Goal: Task Accomplishment & Management: Manage account settings

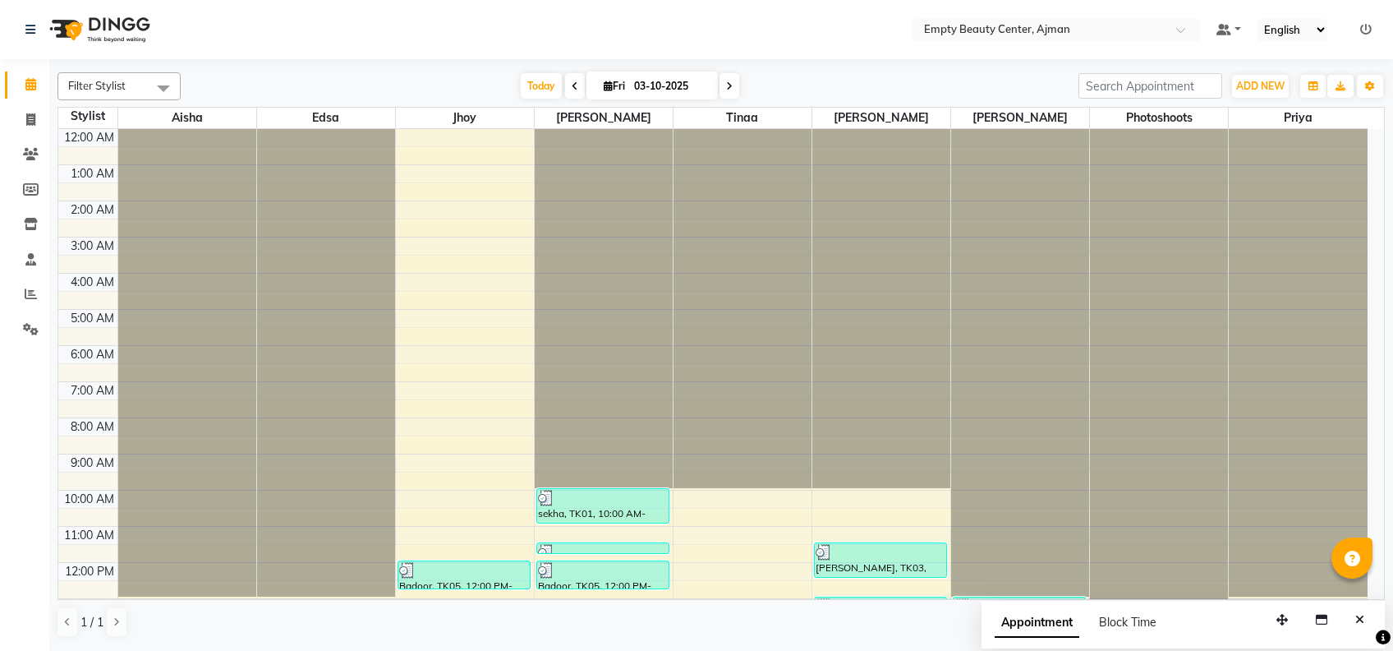
click at [224, 450] on div "12:00 AM 1:00 AM 2:00 AM 3:00 AM 4:00 AM 5:00 AM 6:00 AM 7:00 AM 8:00 AM 9:00 A…" at bounding box center [713, 562] width 1310 height 867
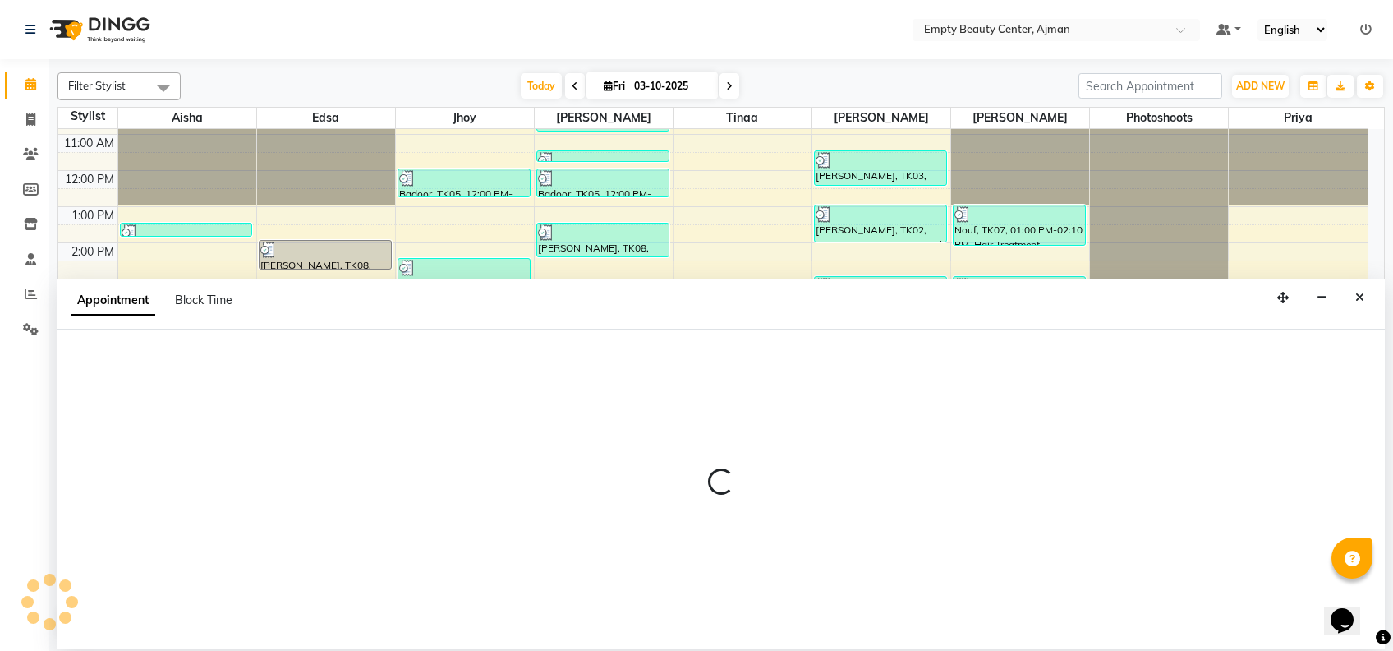
select select "41790"
select select "1170"
select select "tentative"
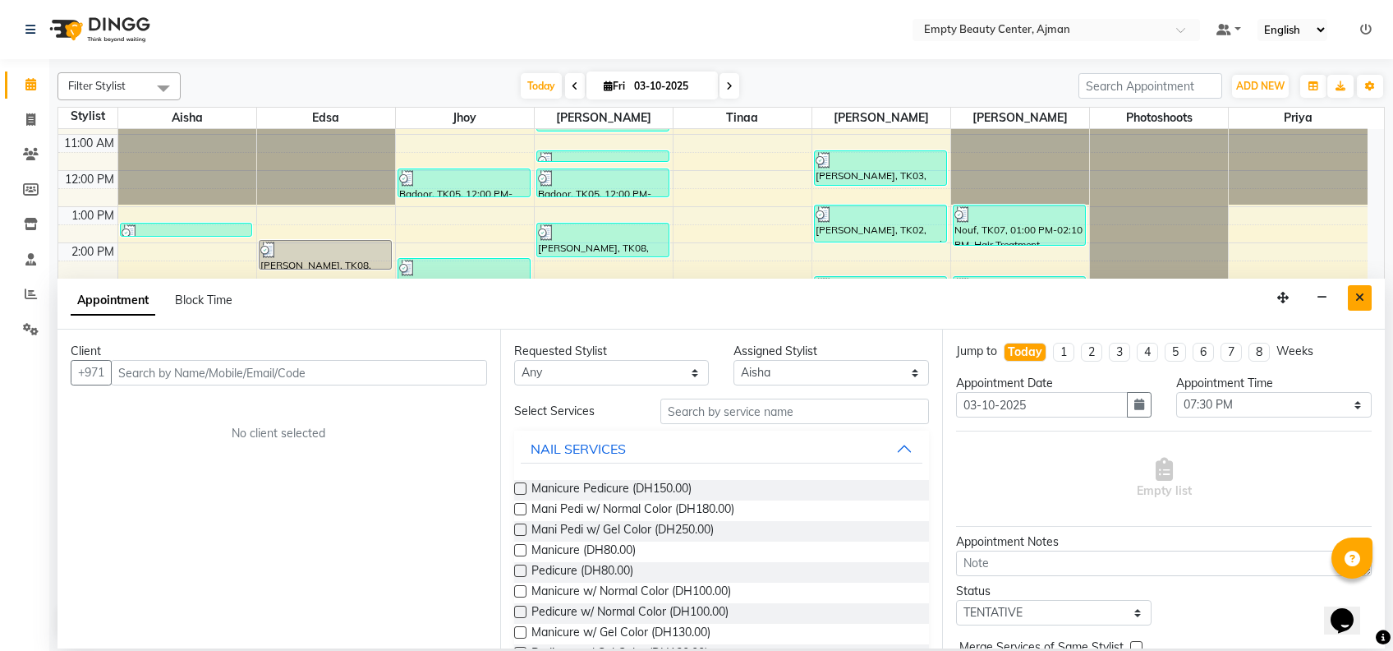
click at [1366, 300] on button "Close" at bounding box center [1360, 297] width 24 height 25
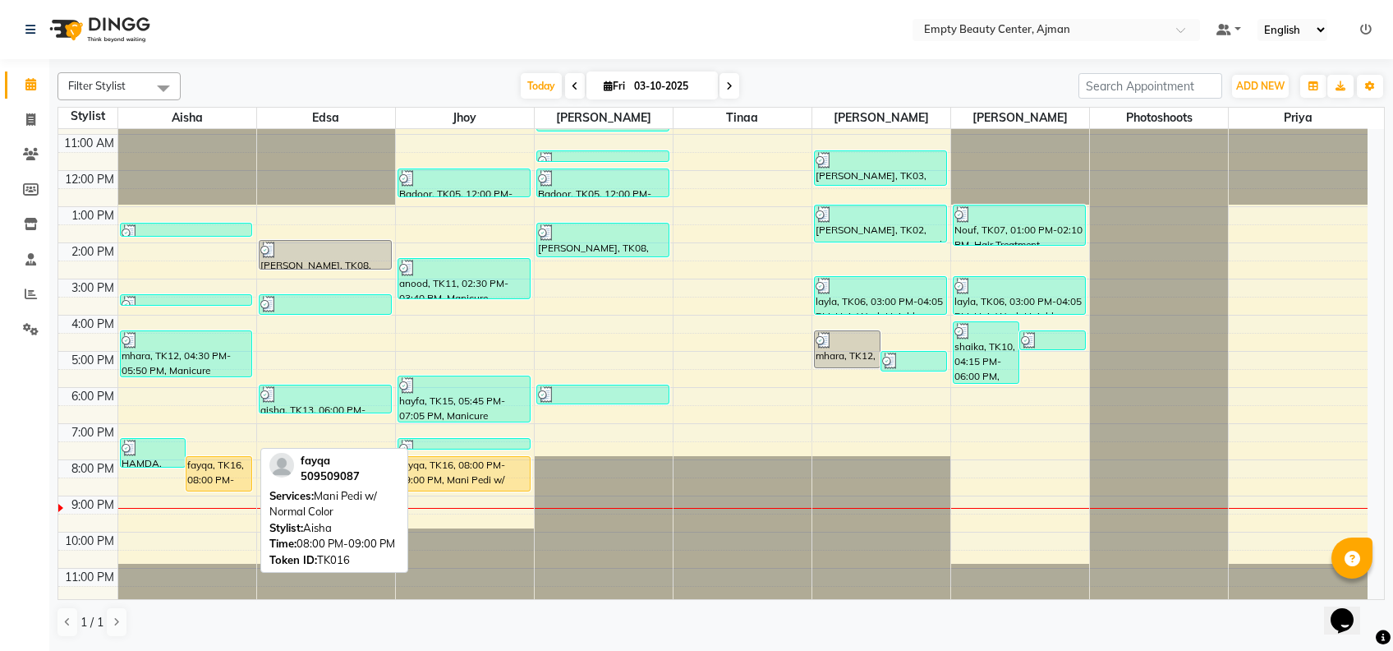
click at [213, 469] on div "fayqa, TK16, 08:00 PM-09:00 PM, Mani Pedi w/ Normal Color" at bounding box center [218, 474] width 65 height 34
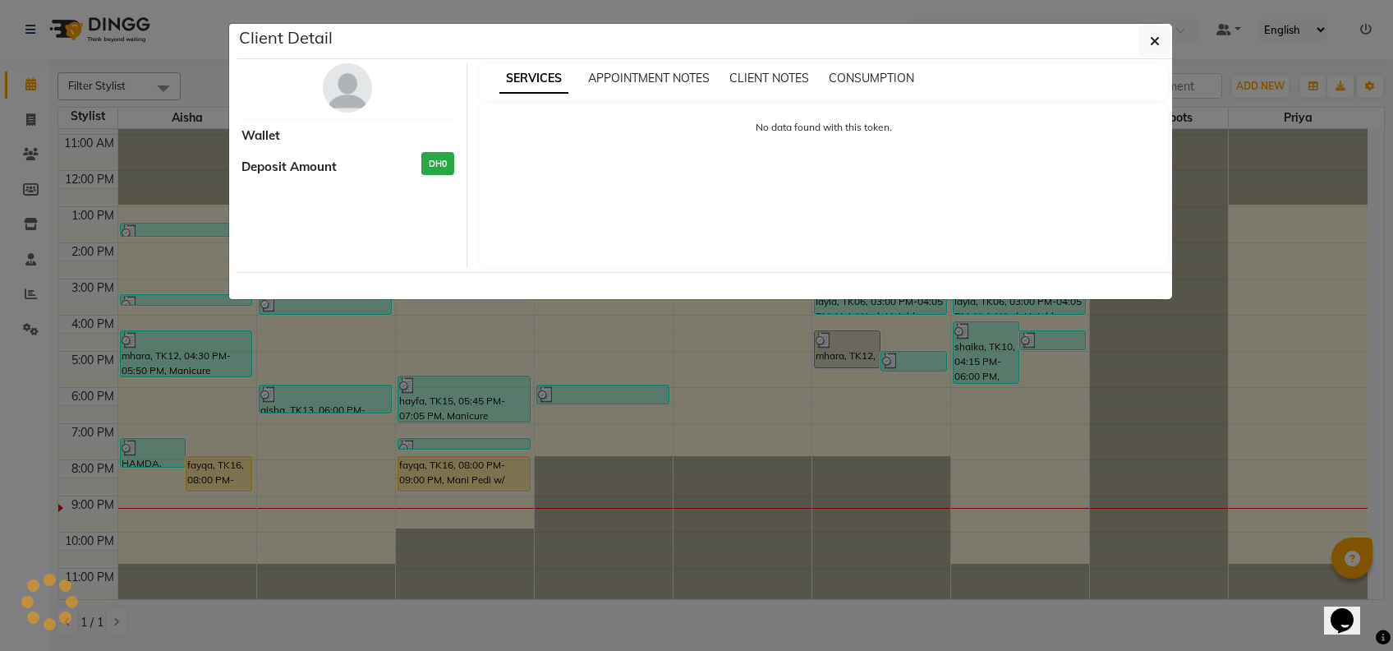
select select "1"
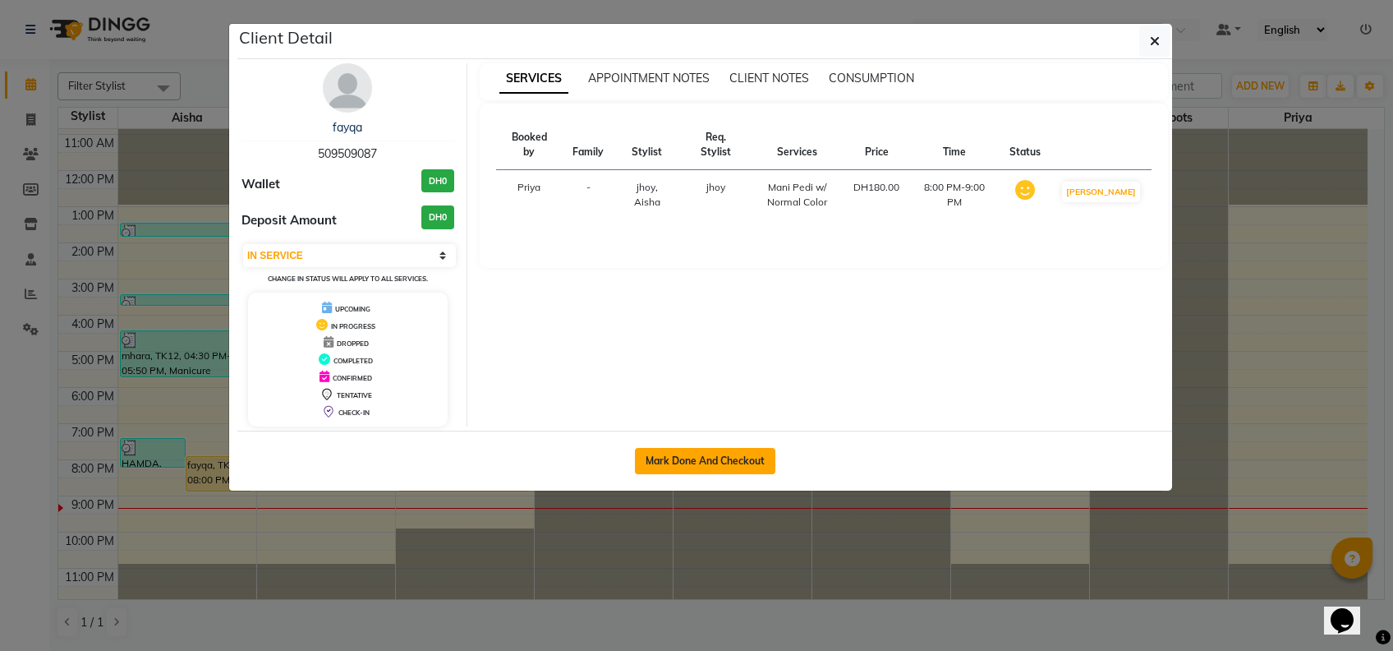
click at [723, 457] on button "Mark Done And Checkout" at bounding box center [705, 461] width 140 height 26
select select "service"
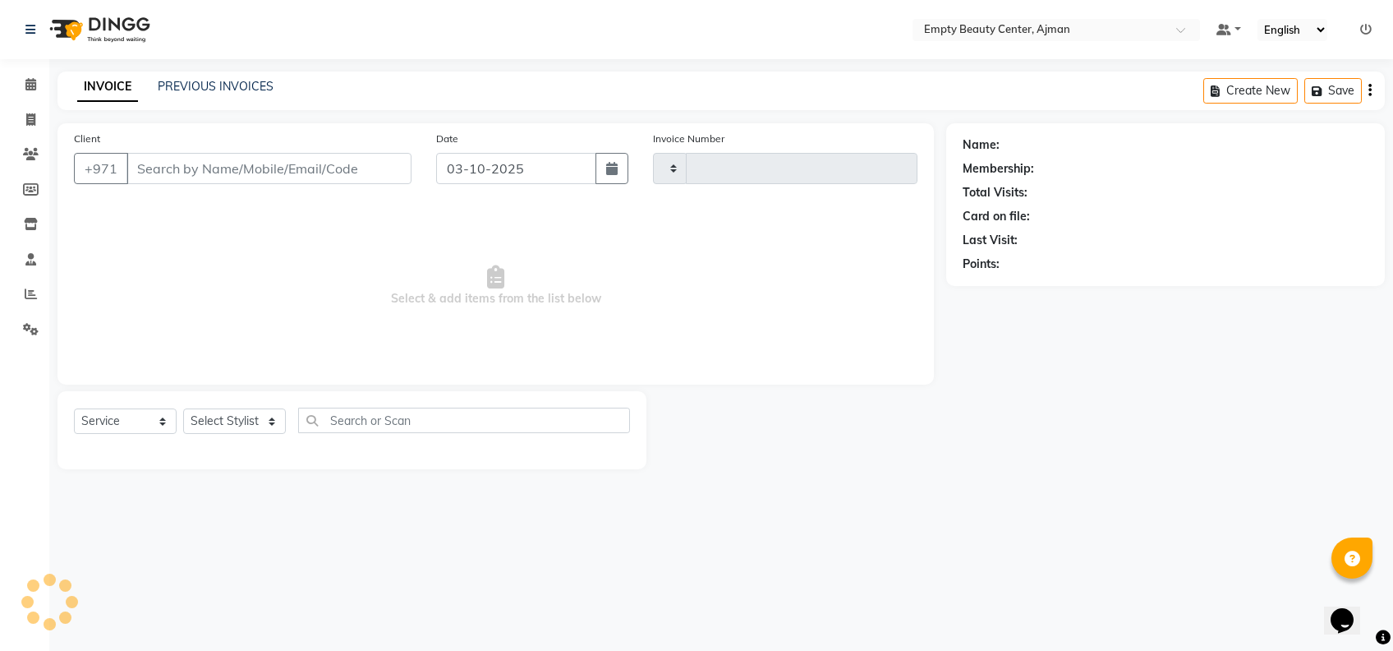
type input "2618"
select select "769"
type input "509509087"
select select "43428"
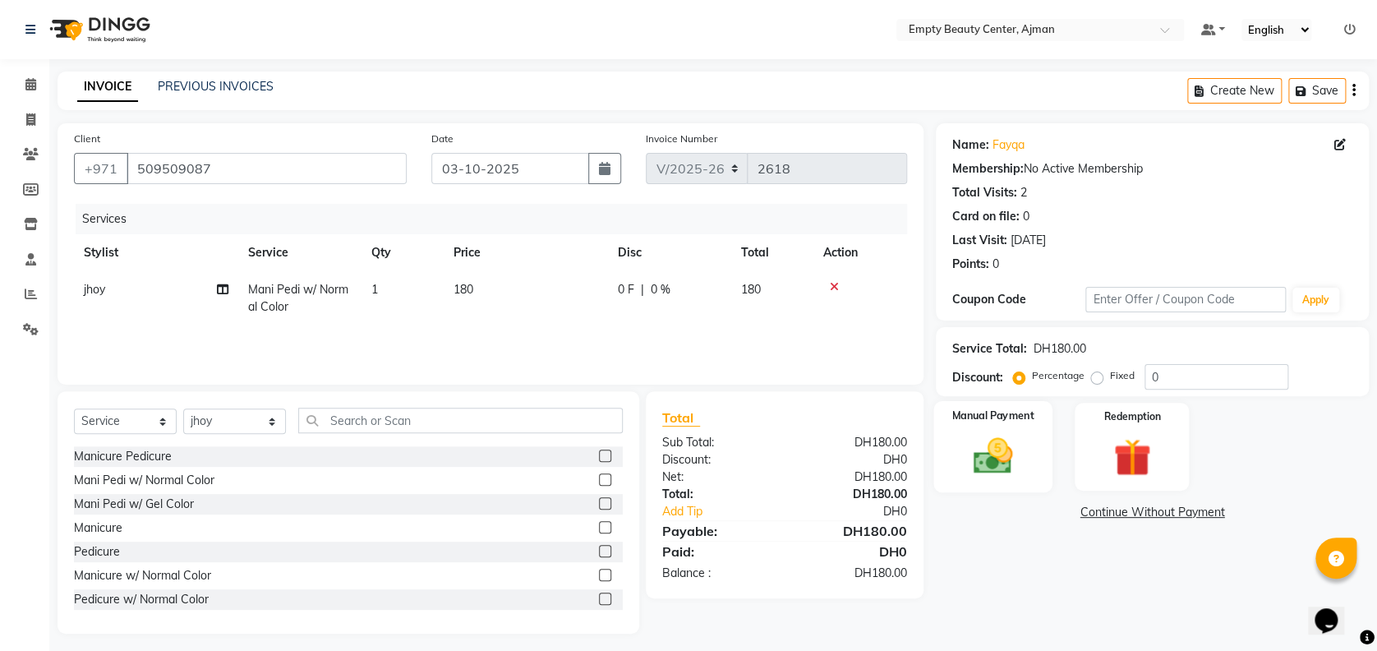
click at [975, 453] on img at bounding box center [992, 455] width 63 height 45
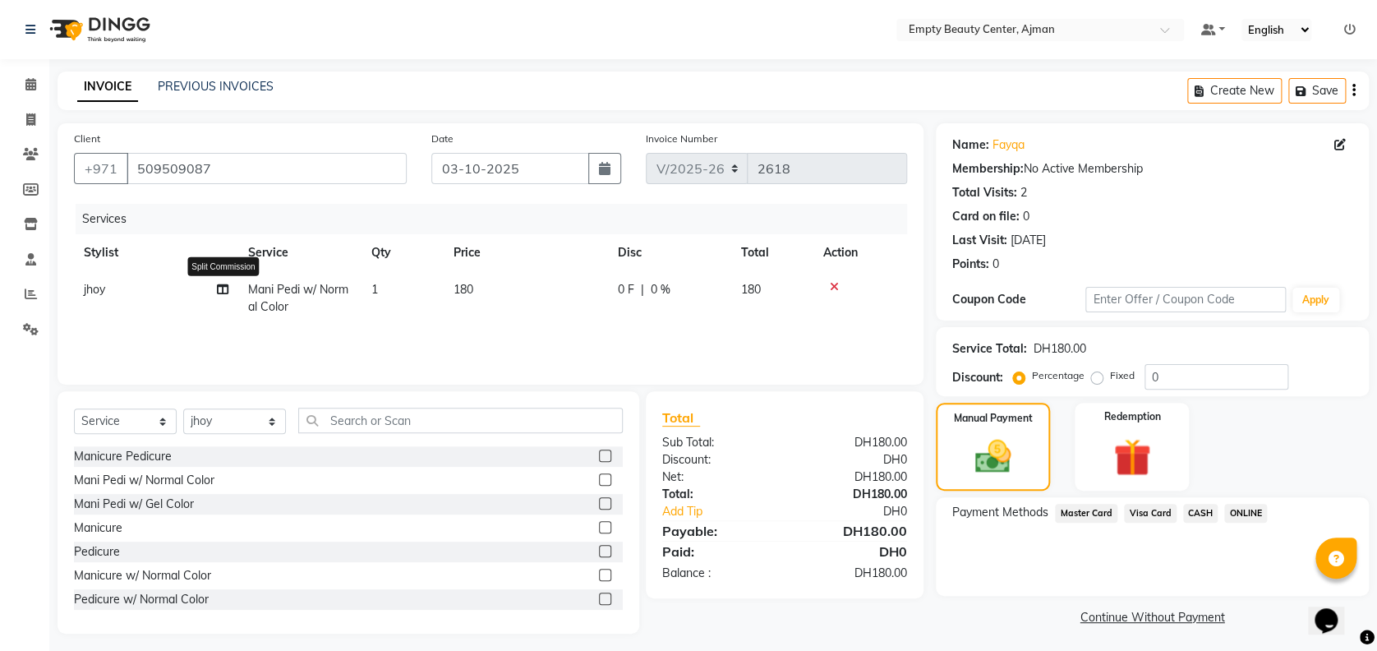
click at [226, 287] on icon at bounding box center [223, 289] width 12 height 12
select select "43428"
select select "41790"
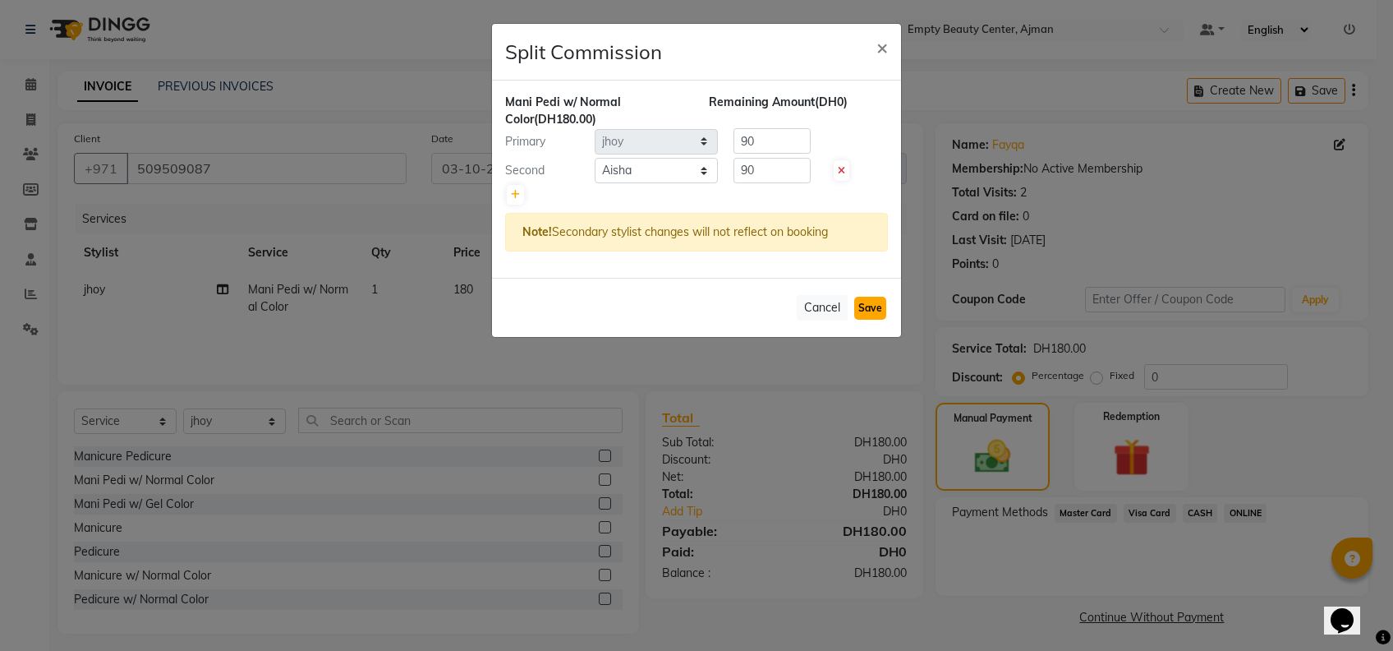
click at [881, 297] on button "Save" at bounding box center [870, 308] width 32 height 23
select select "Select"
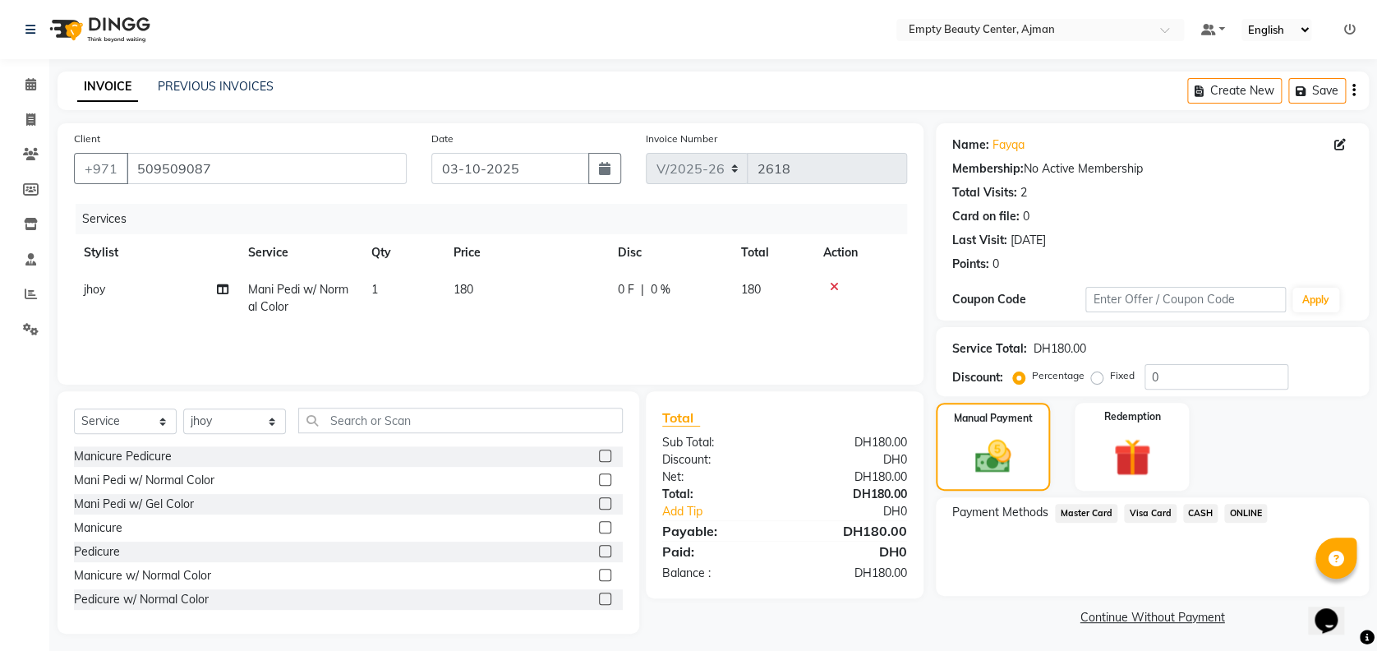
click at [1124, 513] on span "Visa Card" at bounding box center [1150, 513] width 53 height 19
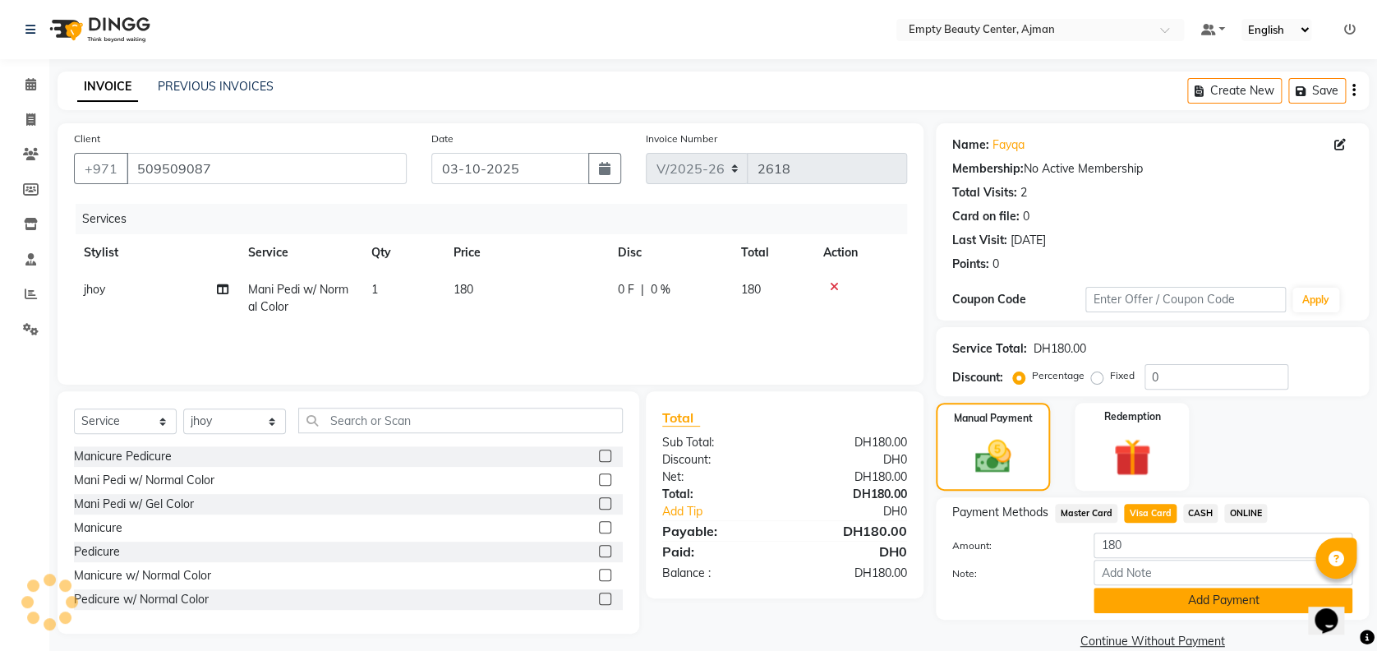
click at [1152, 606] on button "Add Payment" at bounding box center [1222, 599] width 259 height 25
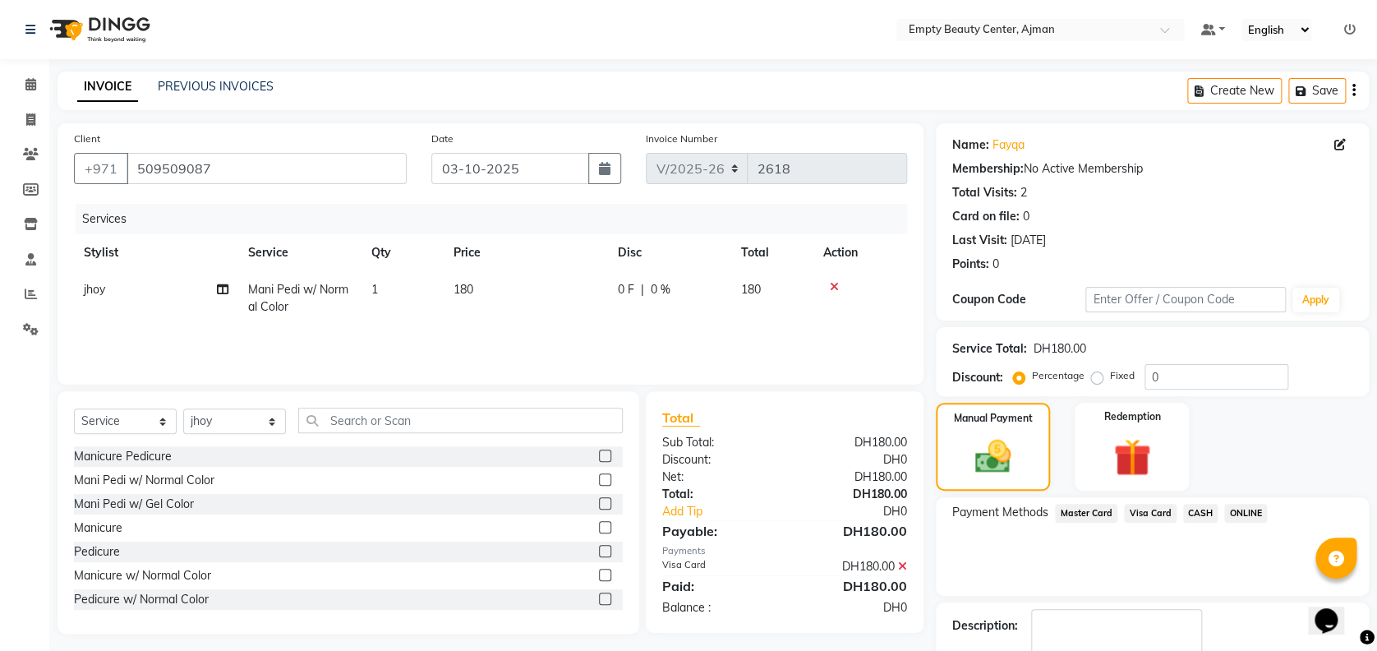
scroll to position [95, 0]
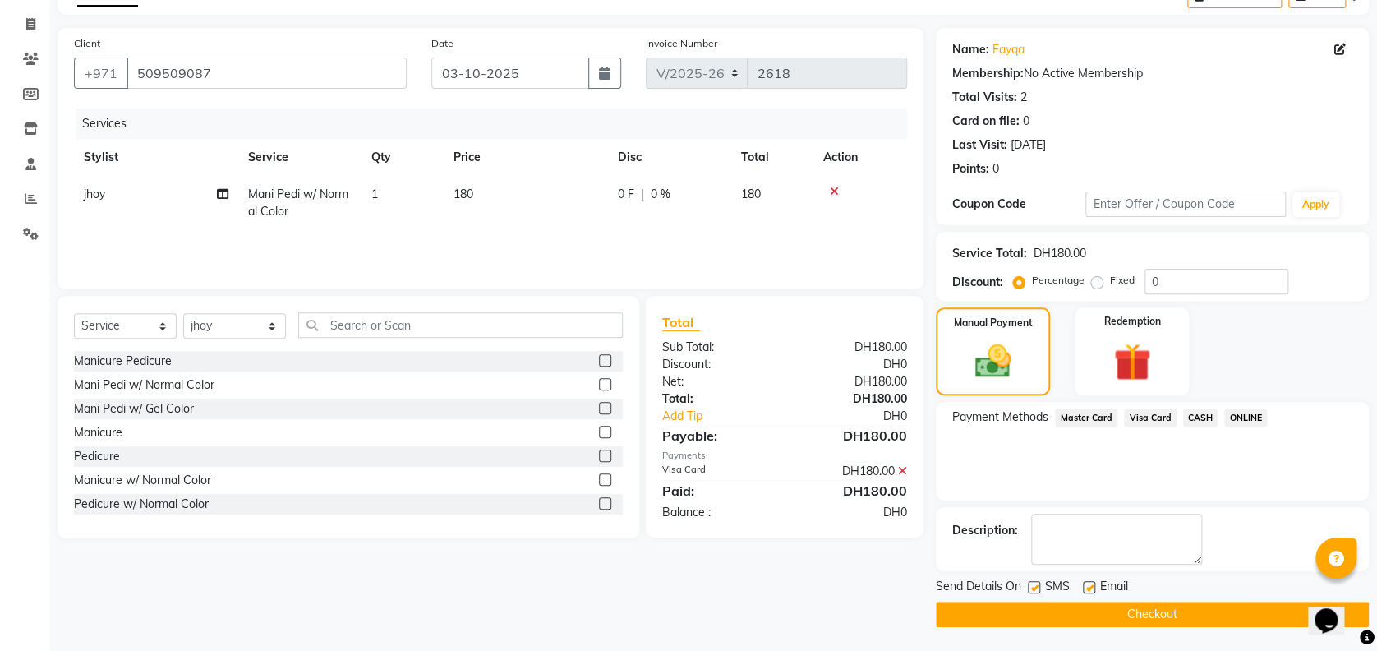
click at [1102, 614] on button "Checkout" at bounding box center [1152, 613] width 433 height 25
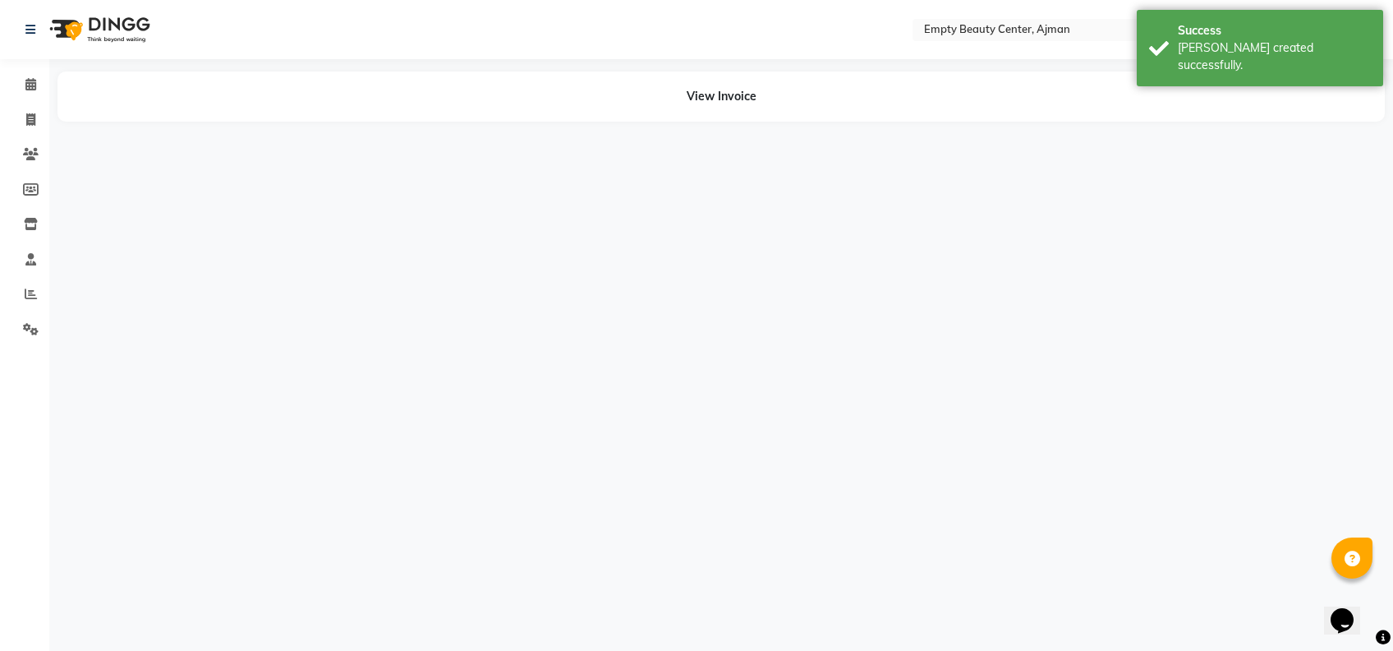
select select "43428"
select select "41790"
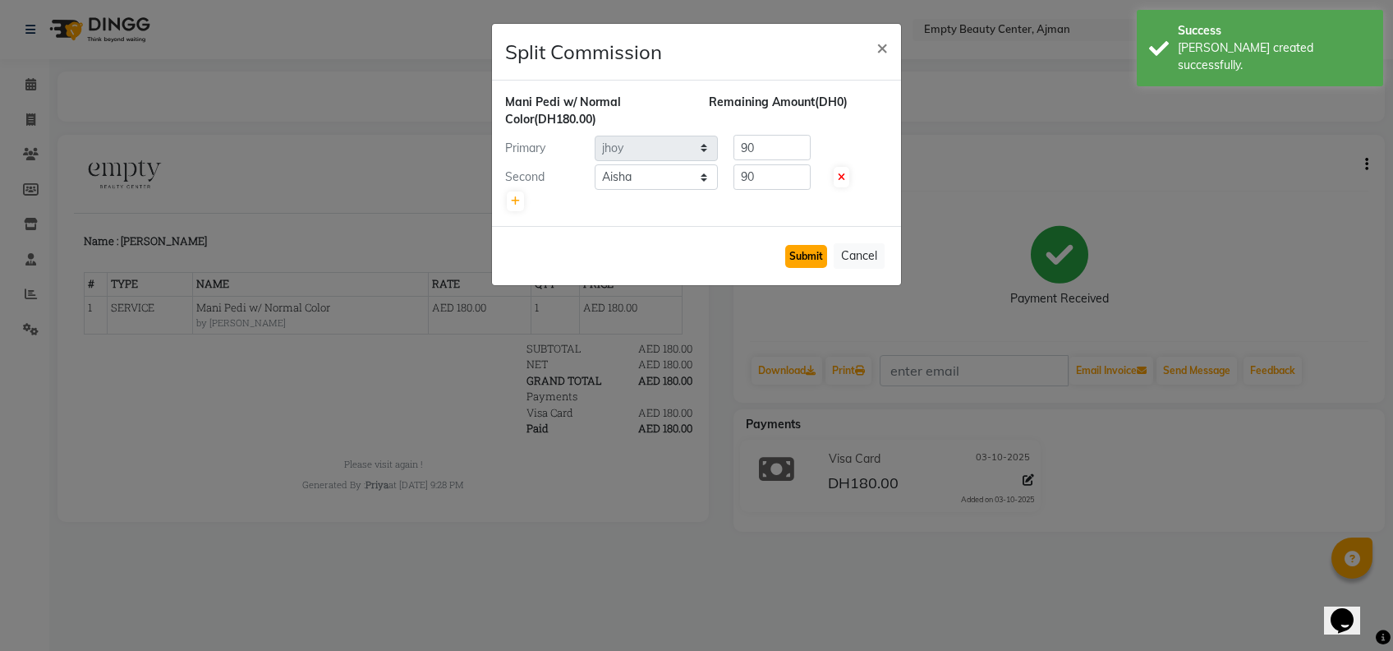
click at [792, 254] on button "Submit" at bounding box center [806, 256] width 42 height 23
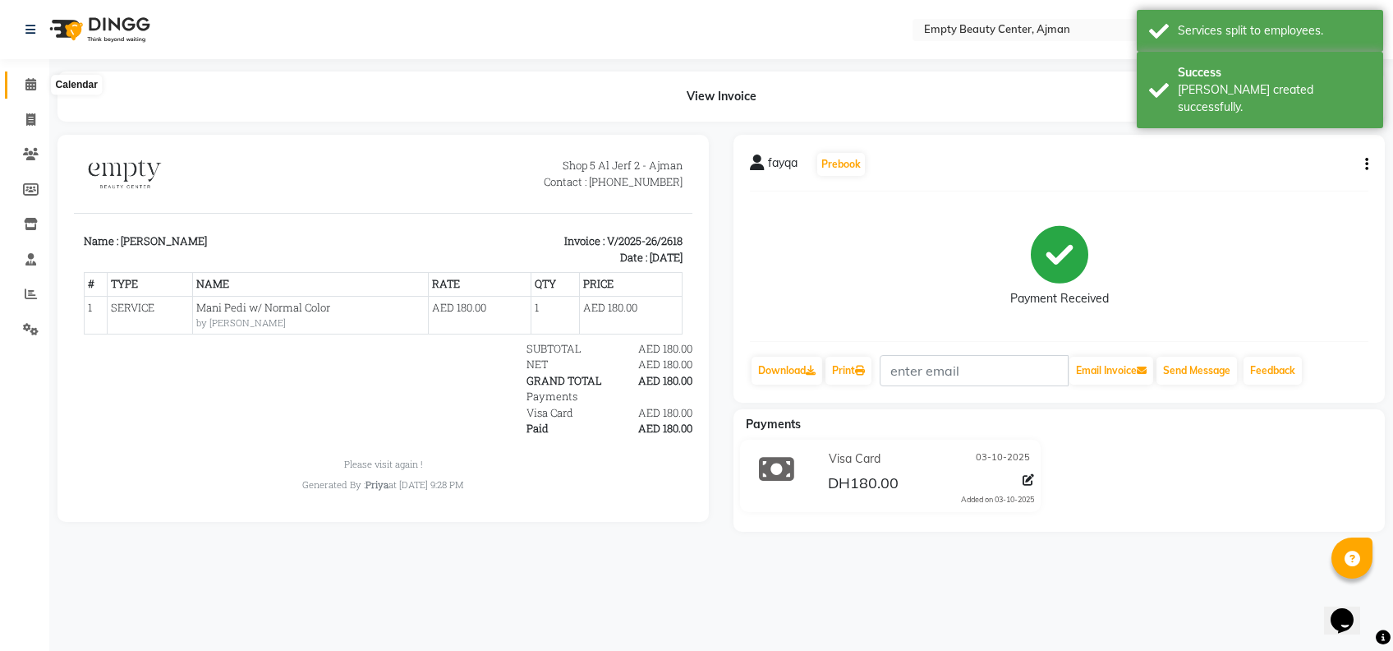
click at [16, 89] on span at bounding box center [30, 85] width 29 height 19
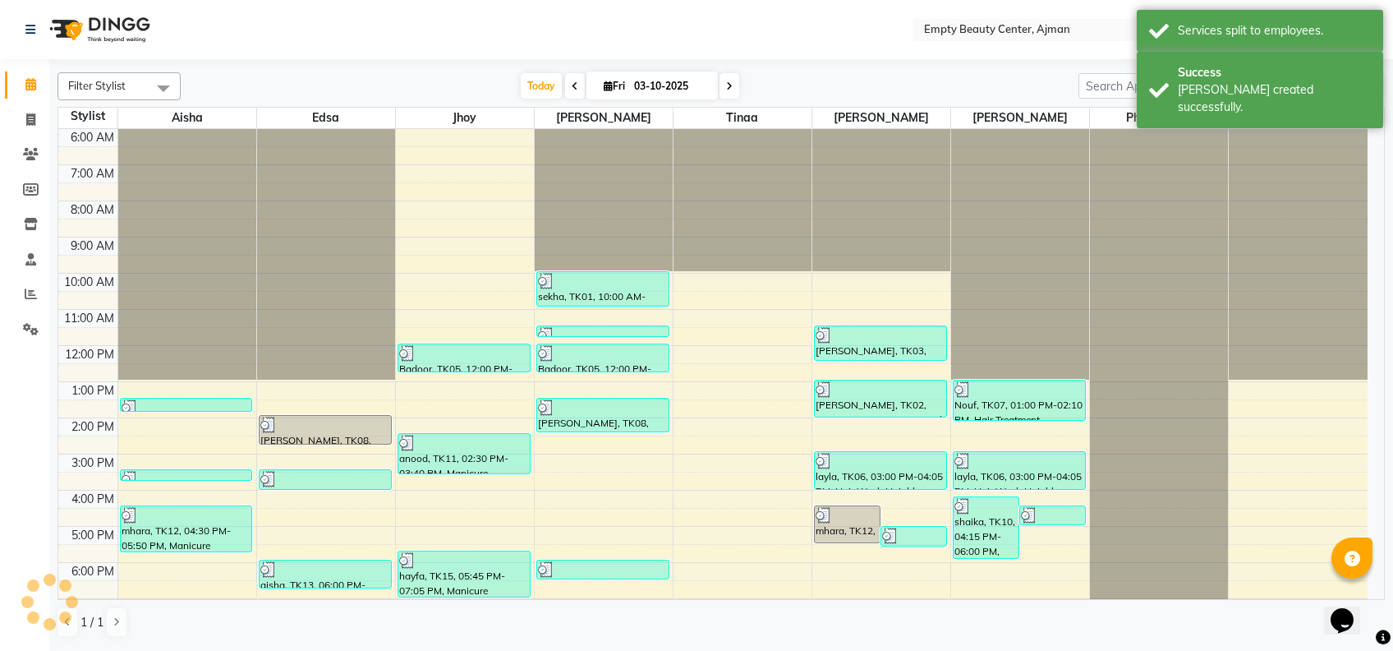
scroll to position [392, 0]
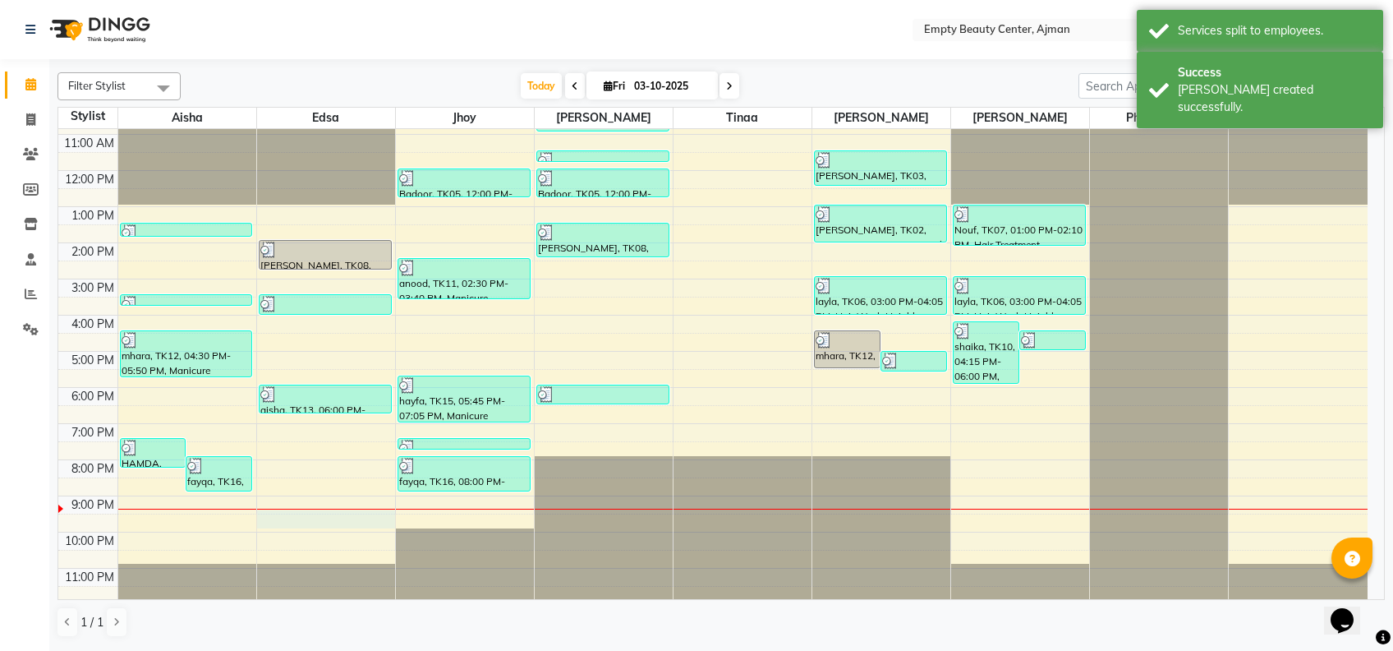
click at [306, 510] on div "12:00 AM 1:00 AM 2:00 AM 3:00 AM 4:00 AM 5:00 AM 6:00 AM 7:00 AM 8:00 AM 9:00 A…" at bounding box center [713, 170] width 1310 height 867
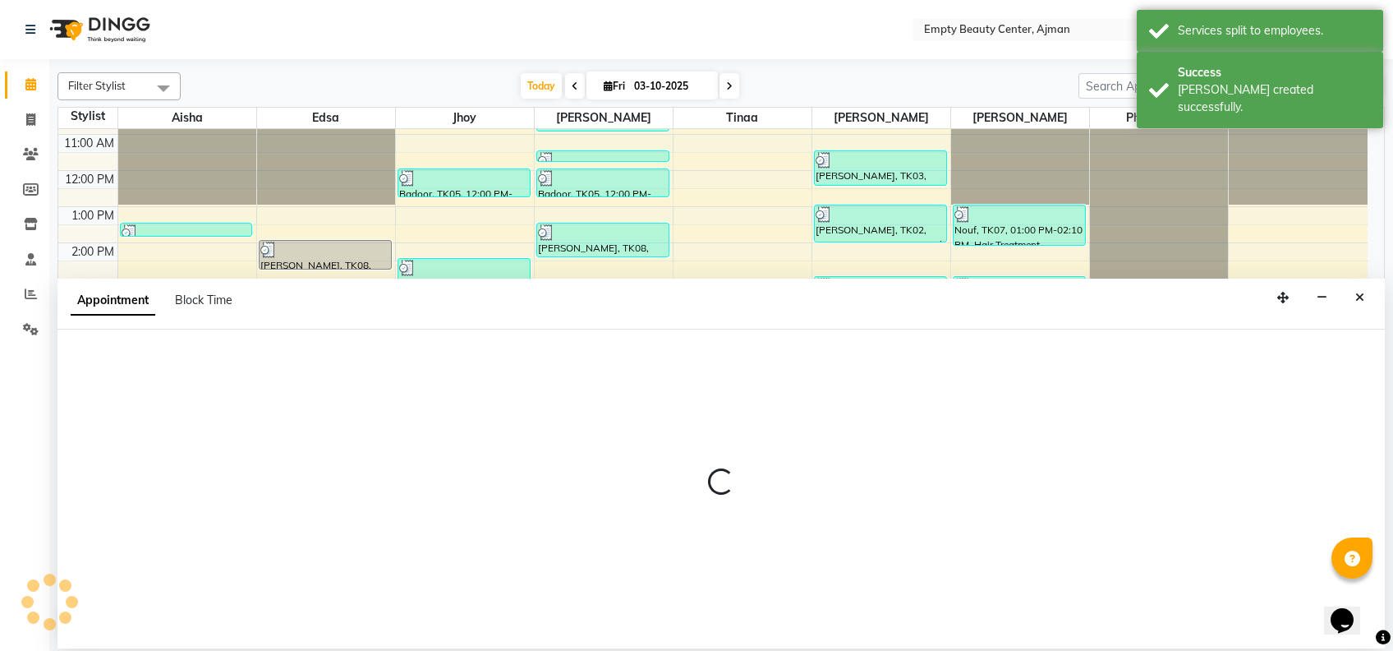
select select "26290"
select select "1290"
select select "tentative"
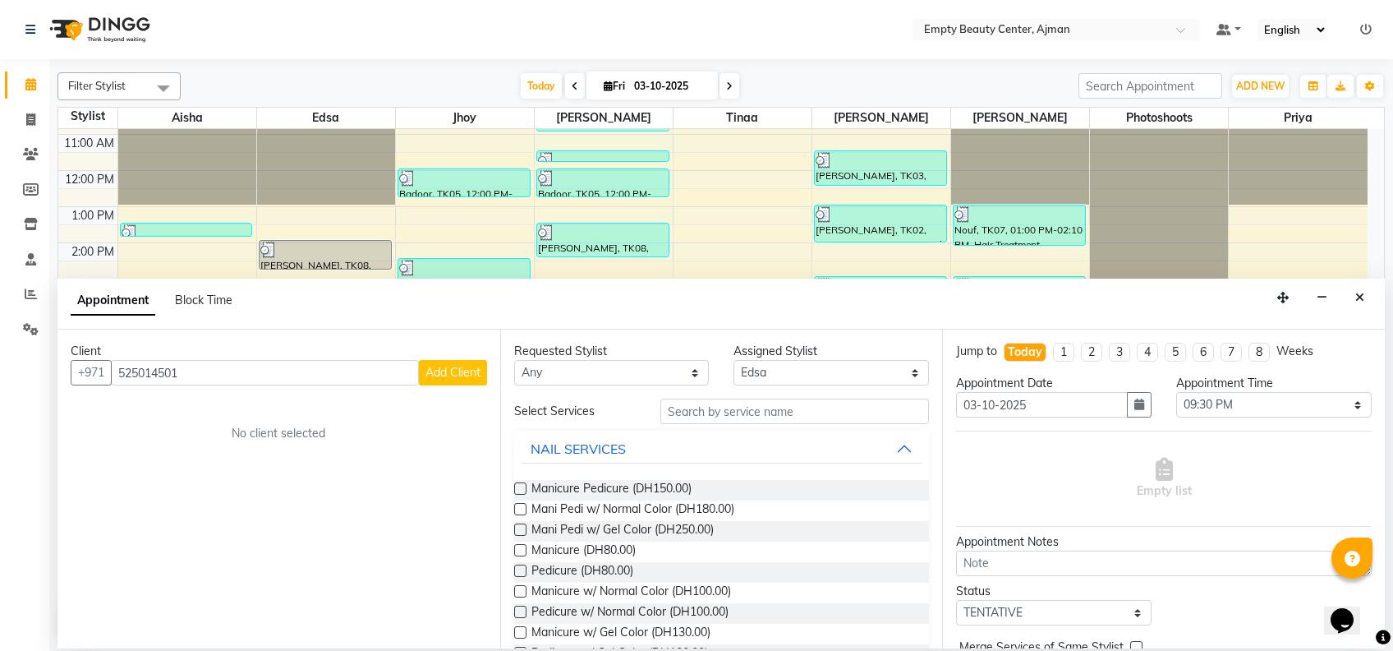
type input "525014501"
click at [449, 368] on span "Add Client" at bounding box center [453, 372] width 55 height 15
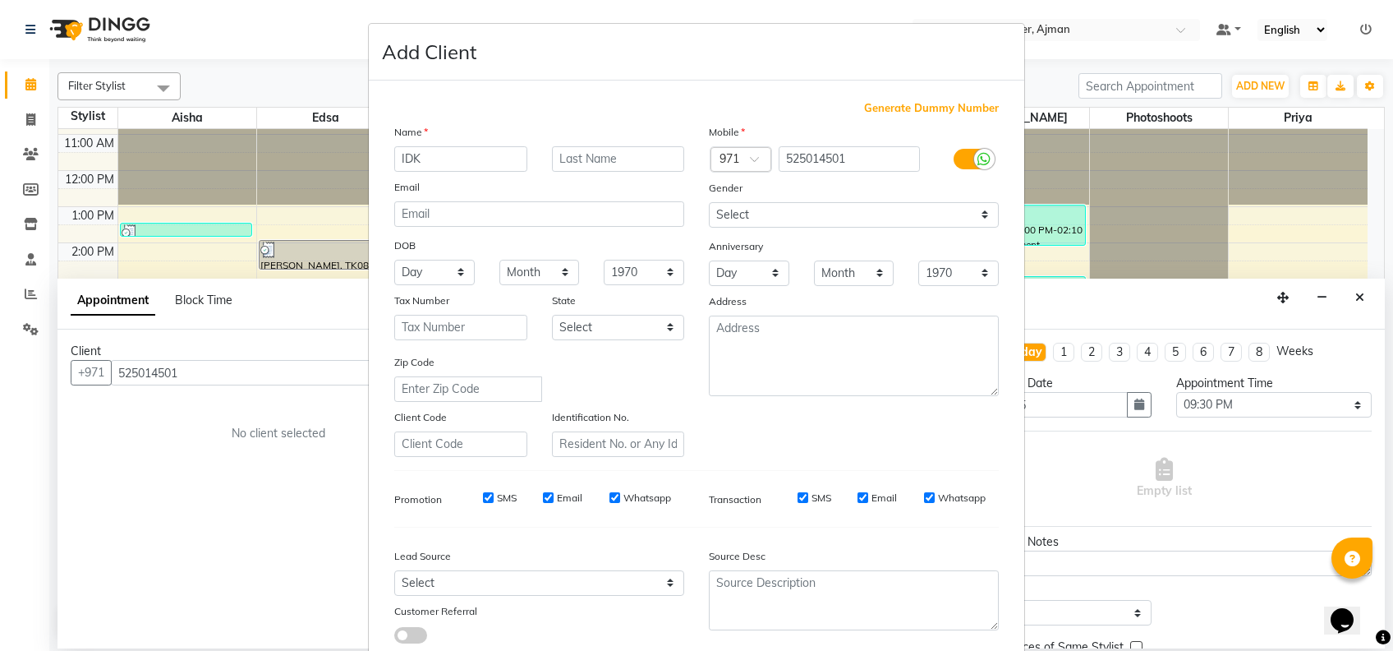
type input "IDK"
click at [811, 211] on select "Select [DEMOGRAPHIC_DATA] [DEMOGRAPHIC_DATA] Other Prefer Not To Say" at bounding box center [854, 214] width 290 height 25
select select "[DEMOGRAPHIC_DATA]"
click at [709, 202] on select "Select [DEMOGRAPHIC_DATA] [DEMOGRAPHIC_DATA] Other Prefer Not To Say" at bounding box center [854, 214] width 290 height 25
click at [907, 294] on div "Address" at bounding box center [854, 303] width 315 height 23
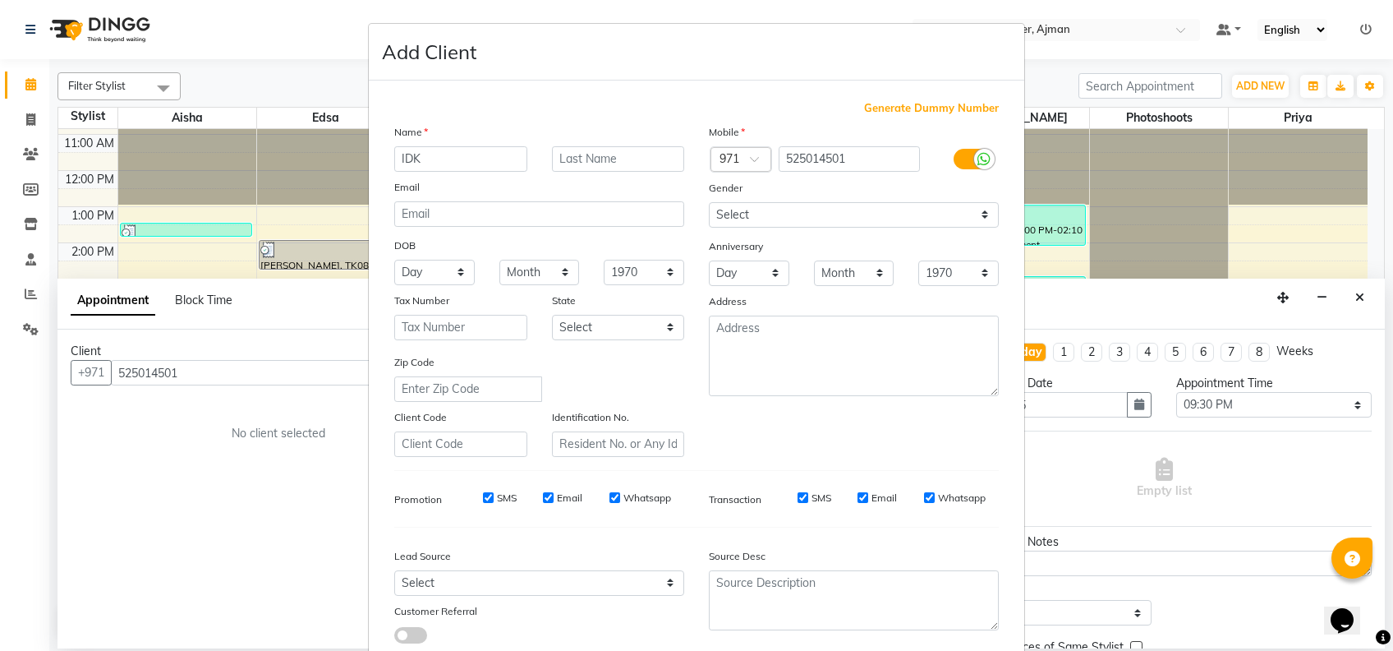
scroll to position [104, 0]
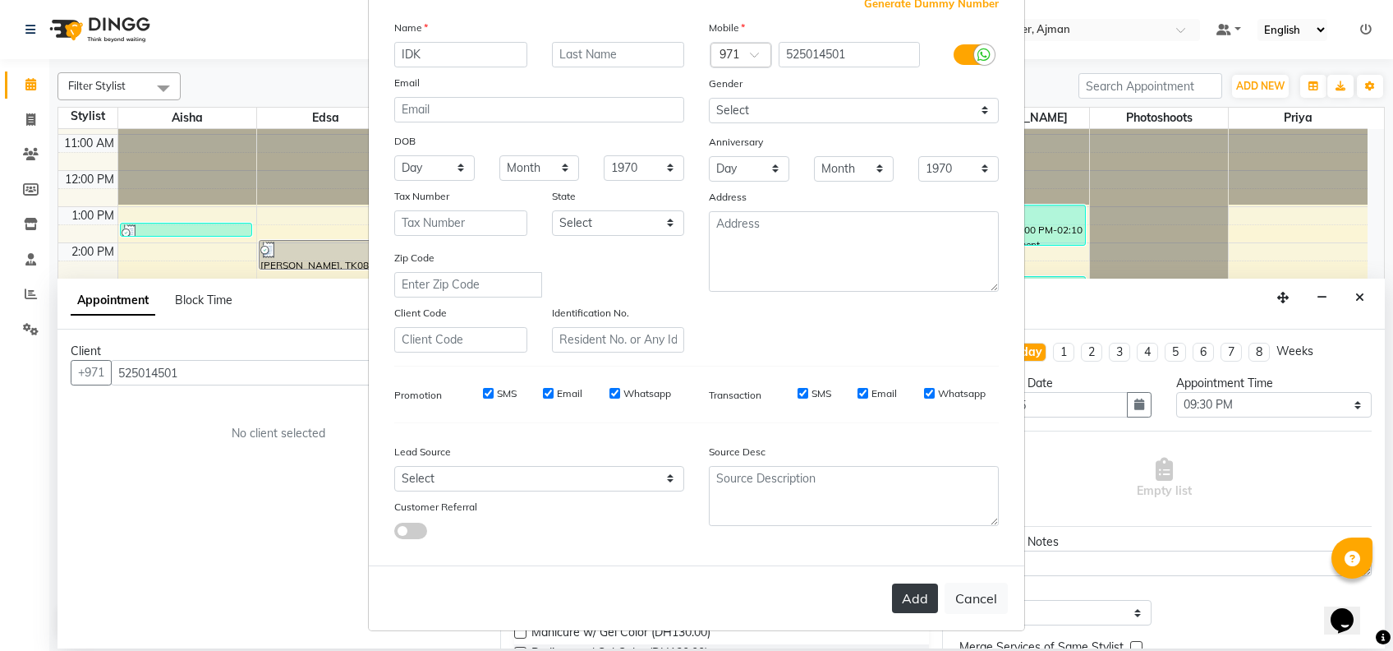
click at [905, 591] on button "Add" at bounding box center [915, 598] width 46 height 30
select select
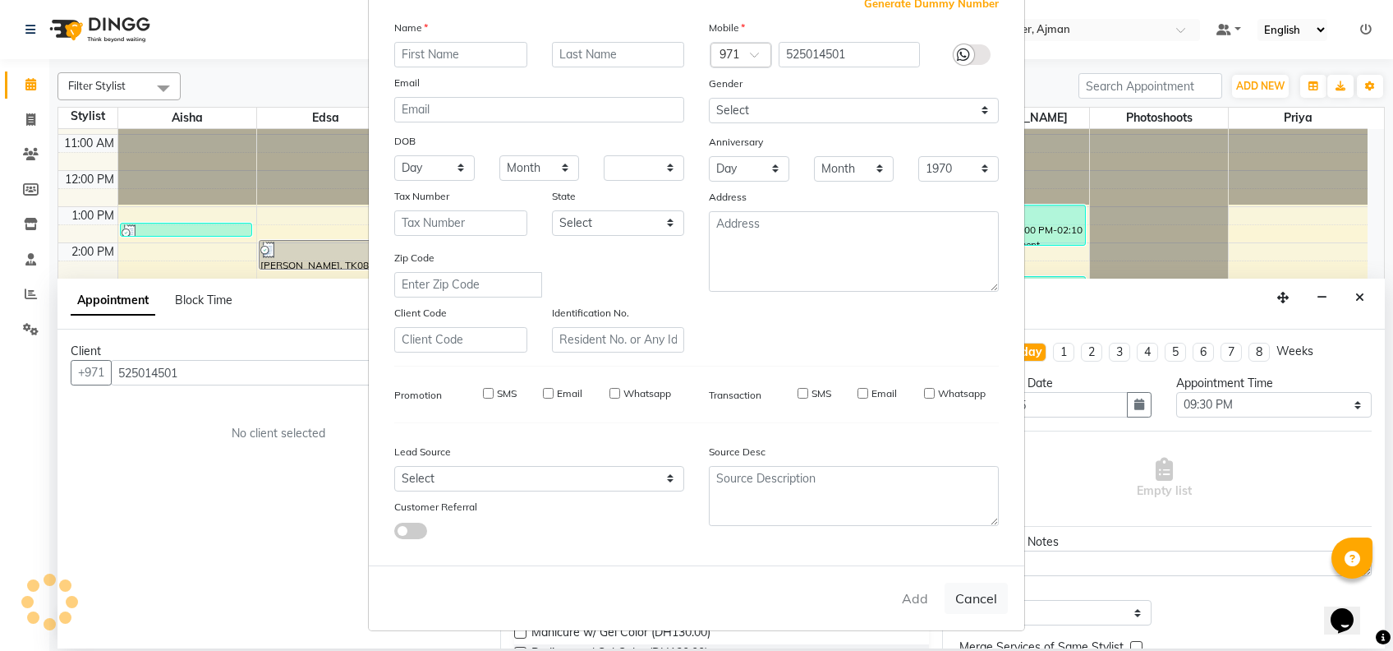
select select
checkbox input "false"
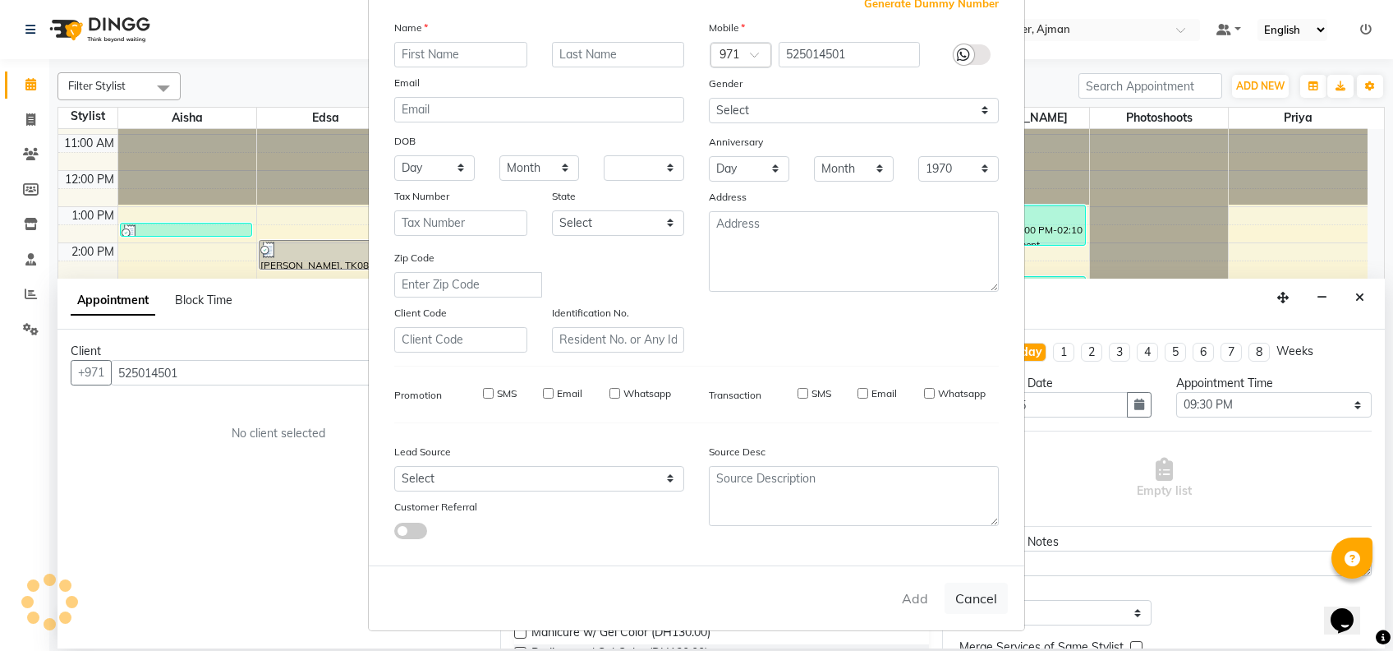
checkbox input "false"
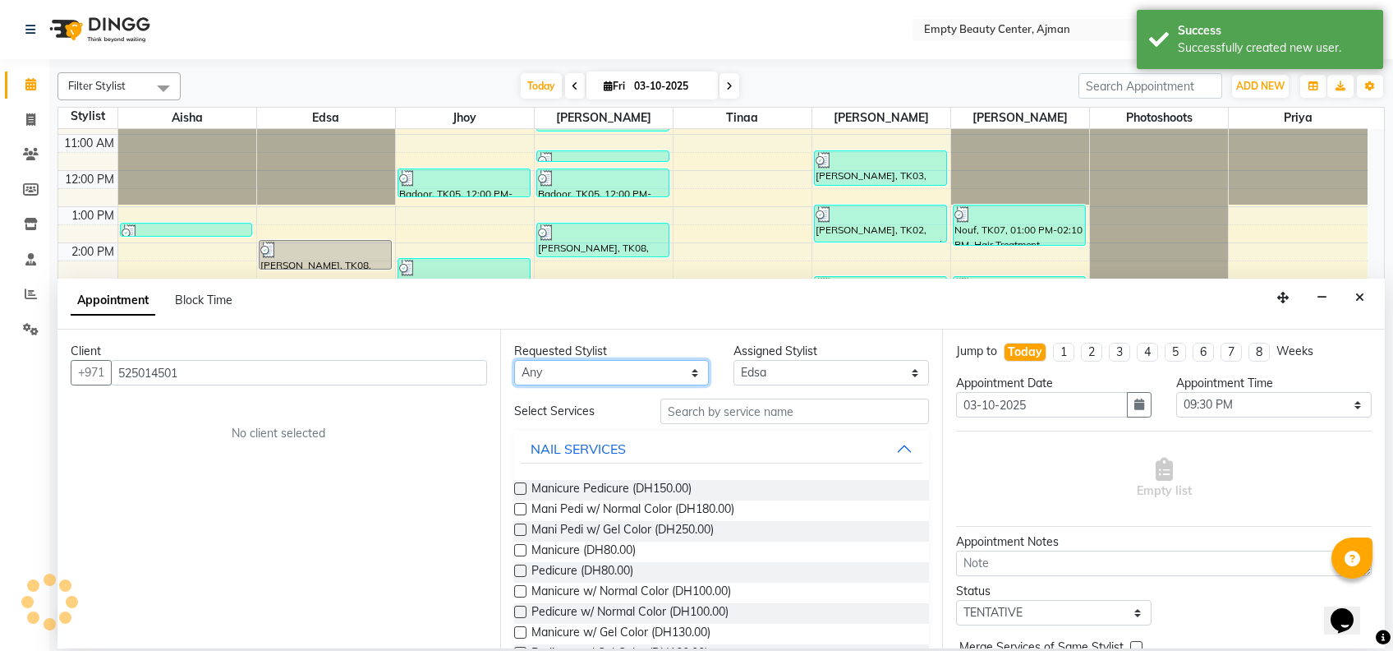
click at [610, 369] on select "Any [PERSON_NAME] Edsa jhoy [PERSON_NAME] Photoshoots Priya [PERSON_NAME] [PERS…" at bounding box center [612, 372] width 196 height 25
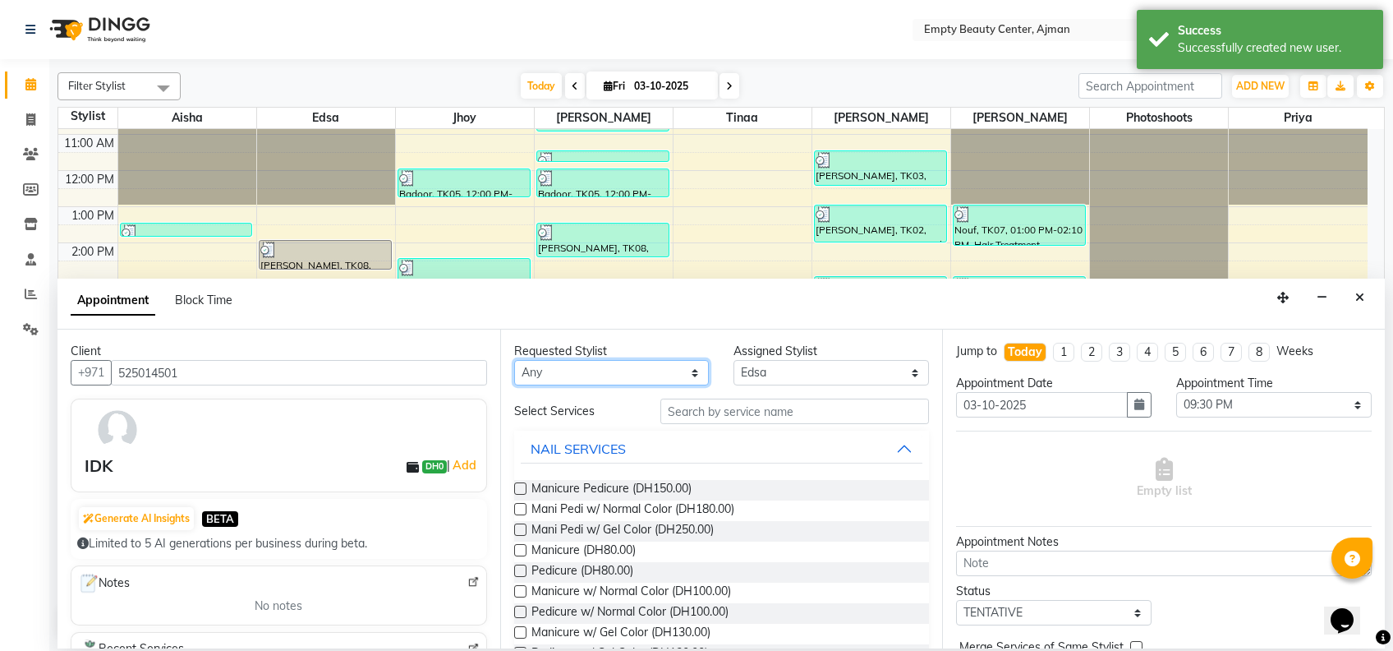
select select "26290"
click at [514, 360] on select "Any [PERSON_NAME] Edsa jhoy [PERSON_NAME] Photoshoots Priya [PERSON_NAME] [PERS…" at bounding box center [612, 372] width 196 height 25
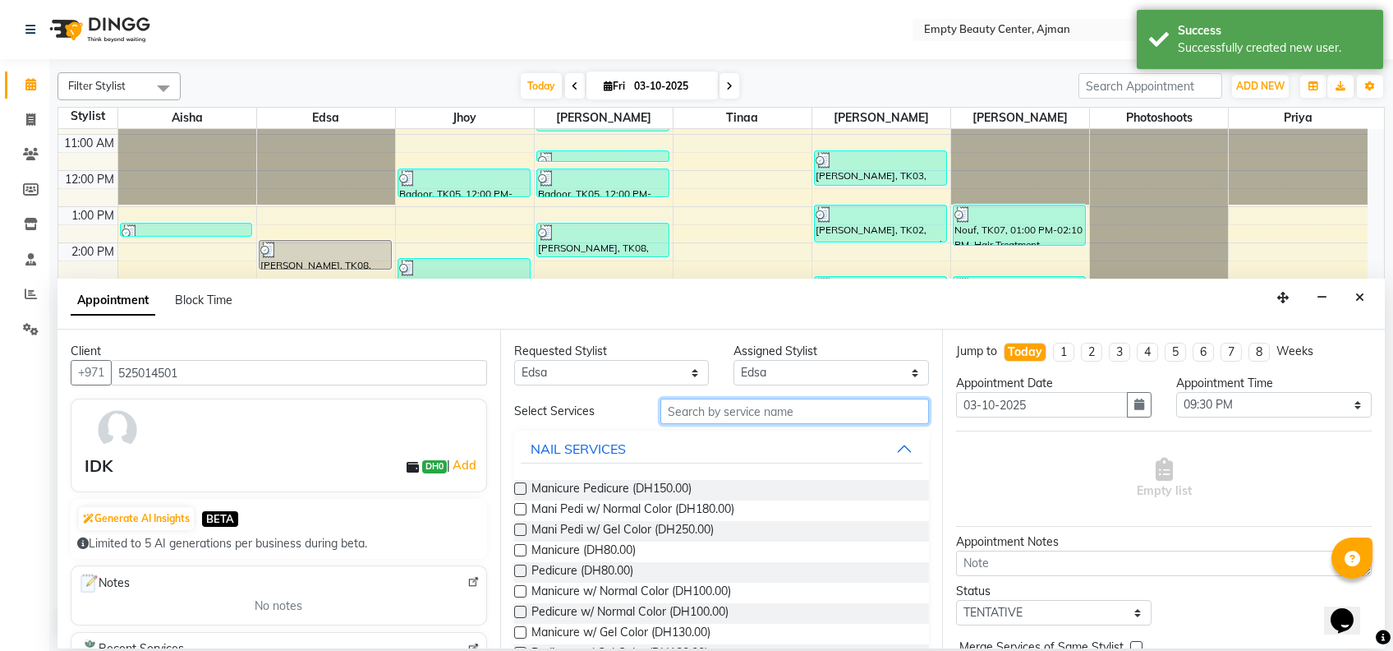
click at [753, 407] on input "text" at bounding box center [795, 410] width 269 height 25
type input "nor"
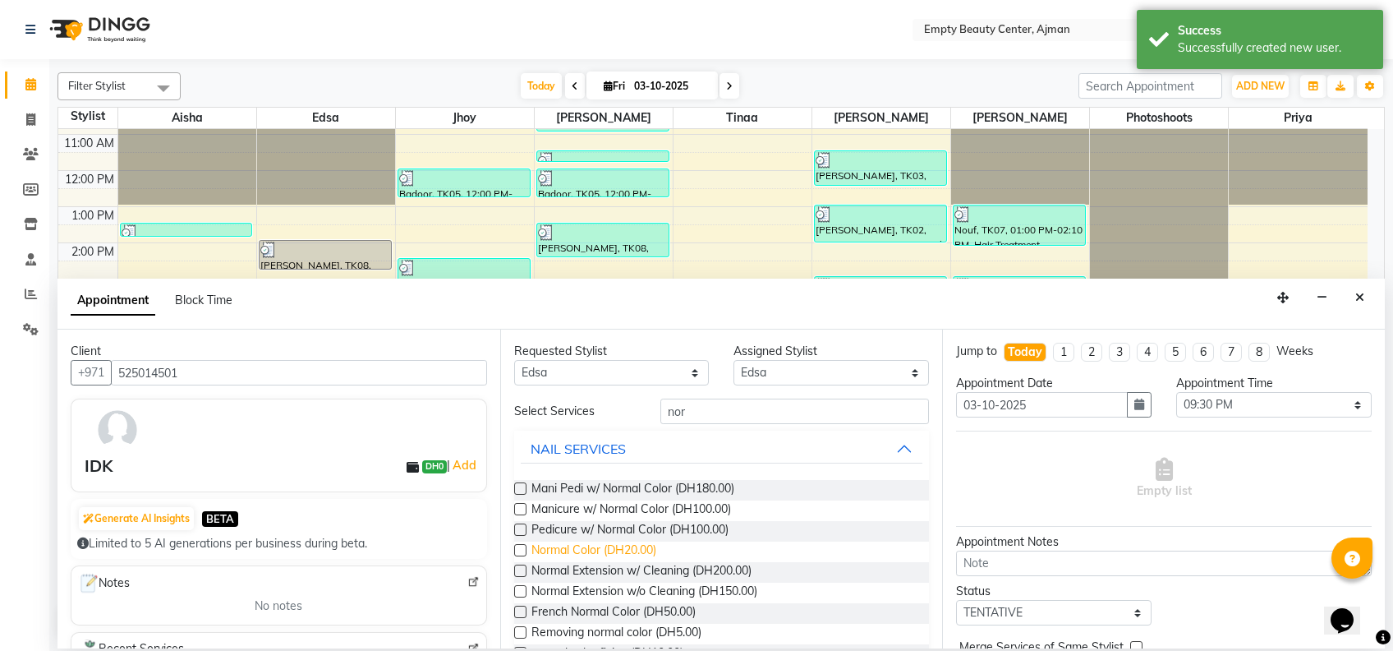
click at [629, 555] on span "Normal Color (DH20.00)" at bounding box center [594, 551] width 125 height 21
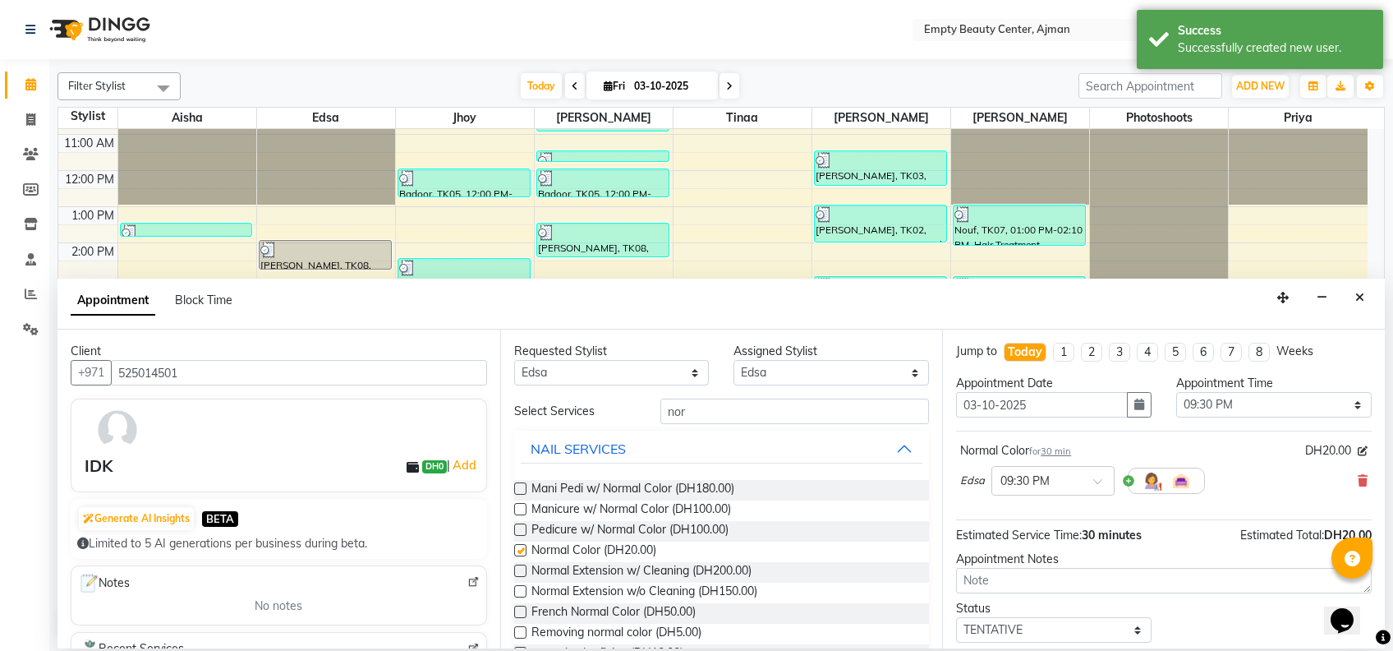
checkbox input "false"
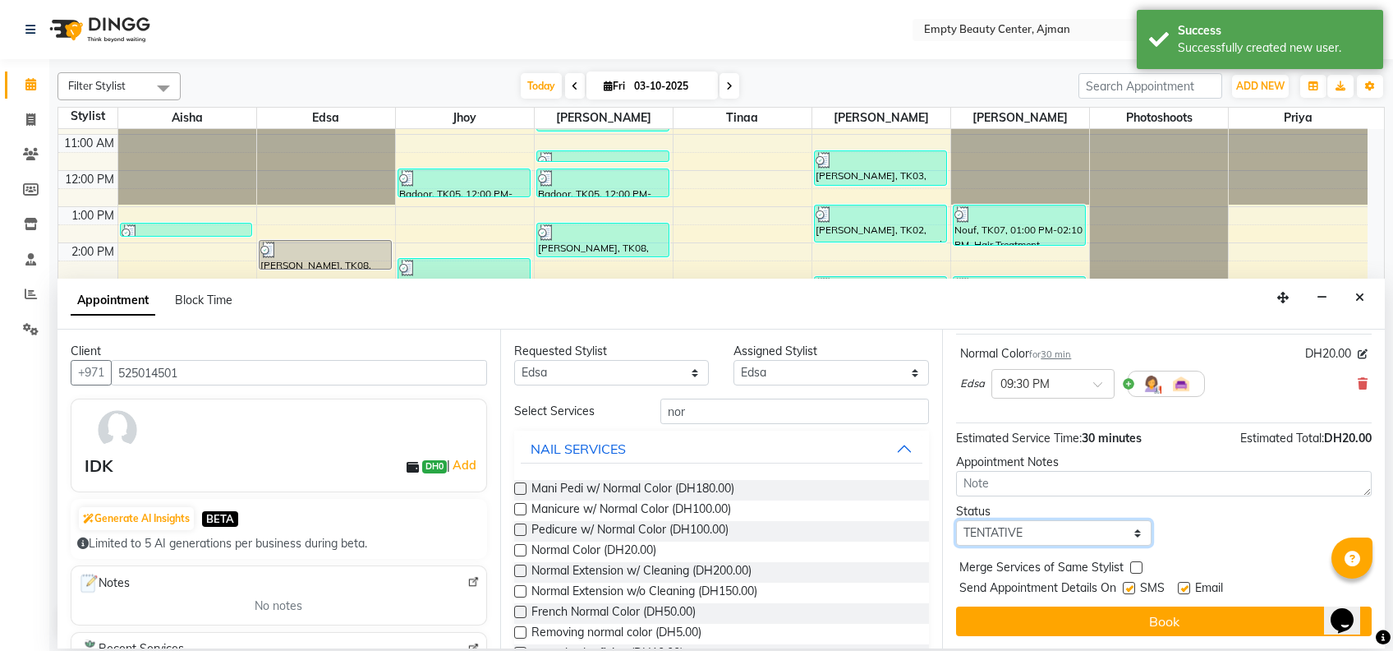
click at [1112, 528] on select "Select TENTATIVE CONFIRM CHECK-IN UPCOMING" at bounding box center [1054, 532] width 196 height 25
select select "confirm booking"
click at [956, 520] on select "Select TENTATIVE CONFIRM CHECK-IN UPCOMING" at bounding box center [1054, 532] width 196 height 25
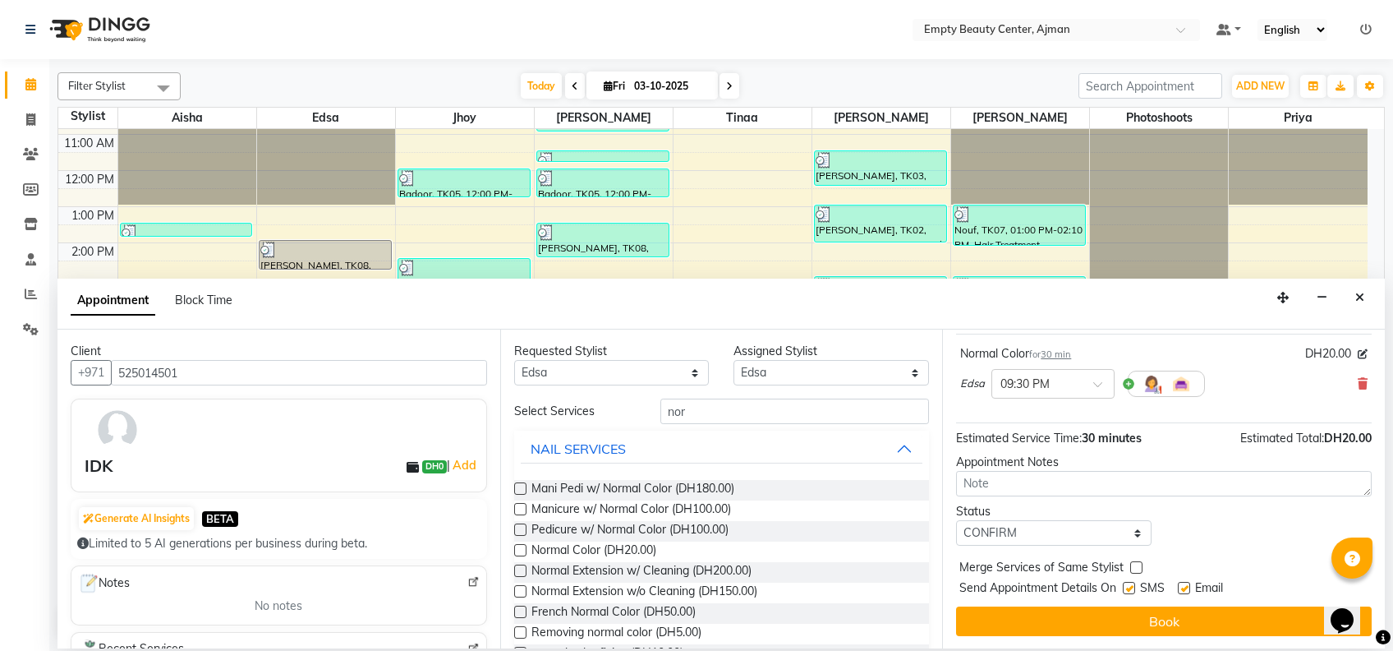
click at [1139, 571] on label at bounding box center [1136, 567] width 12 height 12
click at [1139, 571] on input "checkbox" at bounding box center [1135, 569] width 11 height 11
checkbox input "true"
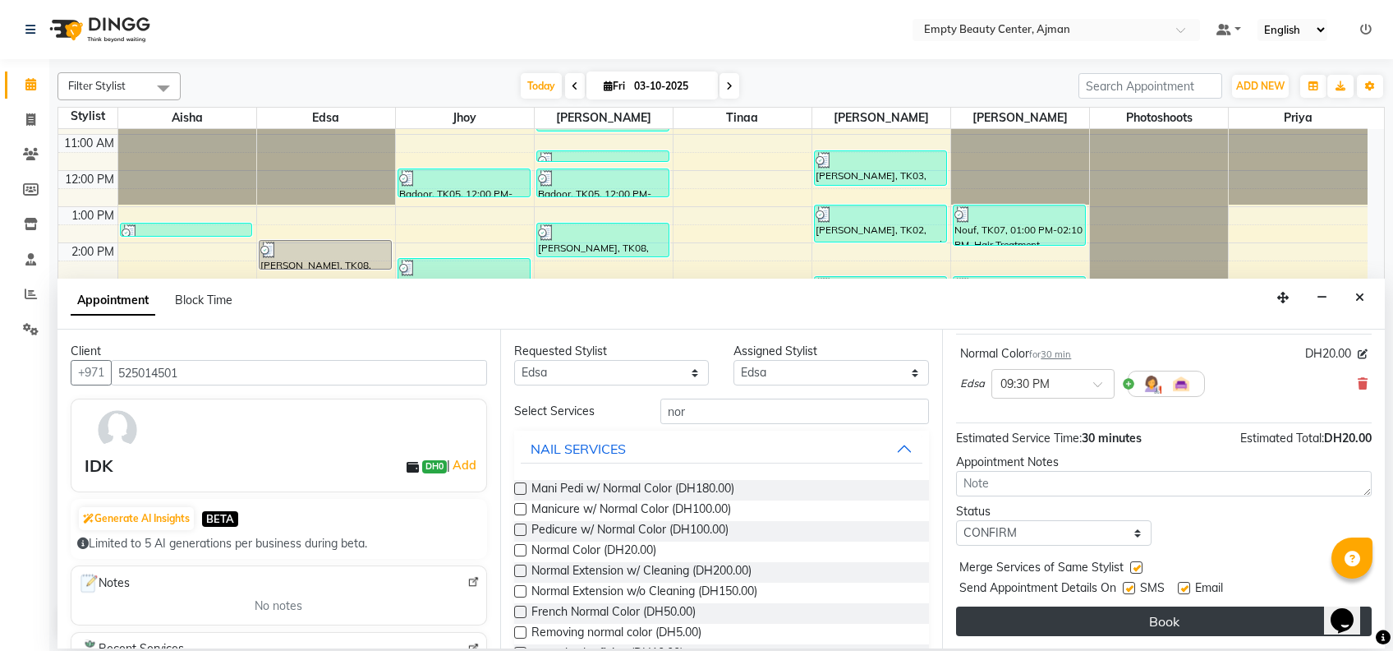
click at [1165, 610] on button "Book" at bounding box center [1164, 621] width 416 height 30
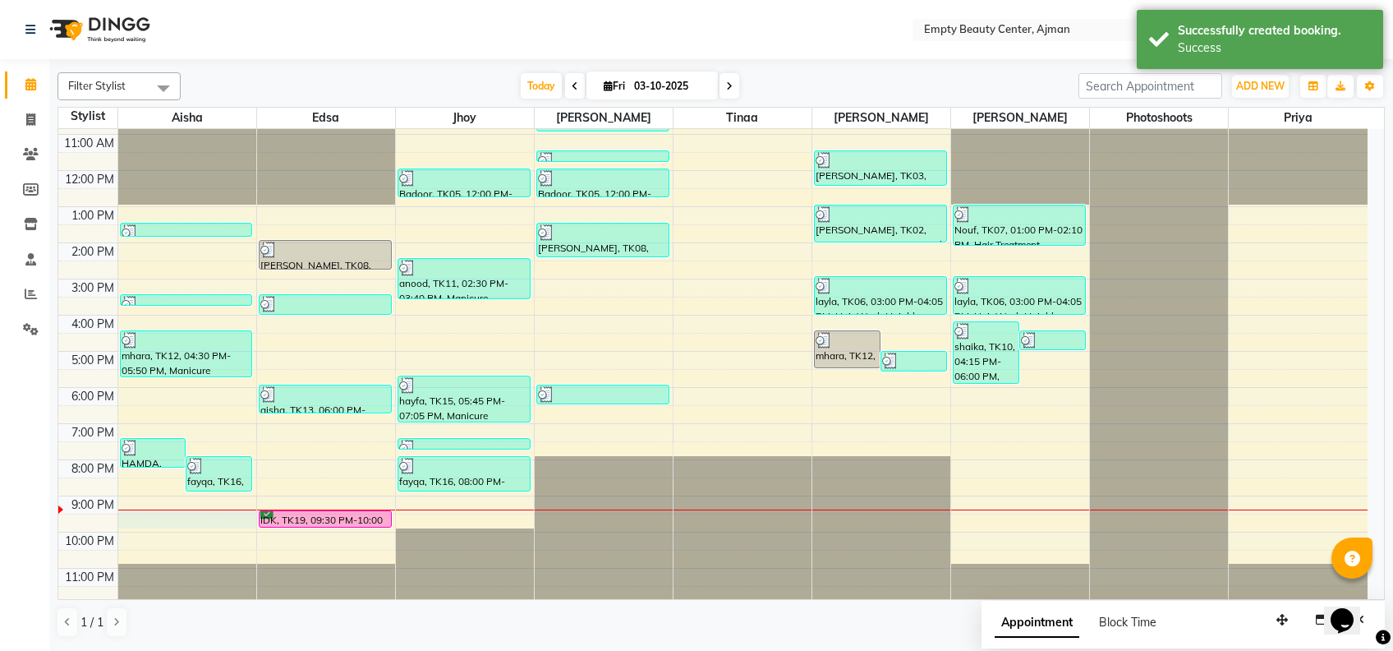
click at [217, 513] on div "12:00 AM 1:00 AM 2:00 AM 3:00 AM 4:00 AM 5:00 AM 6:00 AM 7:00 AM 8:00 AM 9:00 A…" at bounding box center [713, 170] width 1310 height 867
select select "41790"
select select "1290"
select select "tentative"
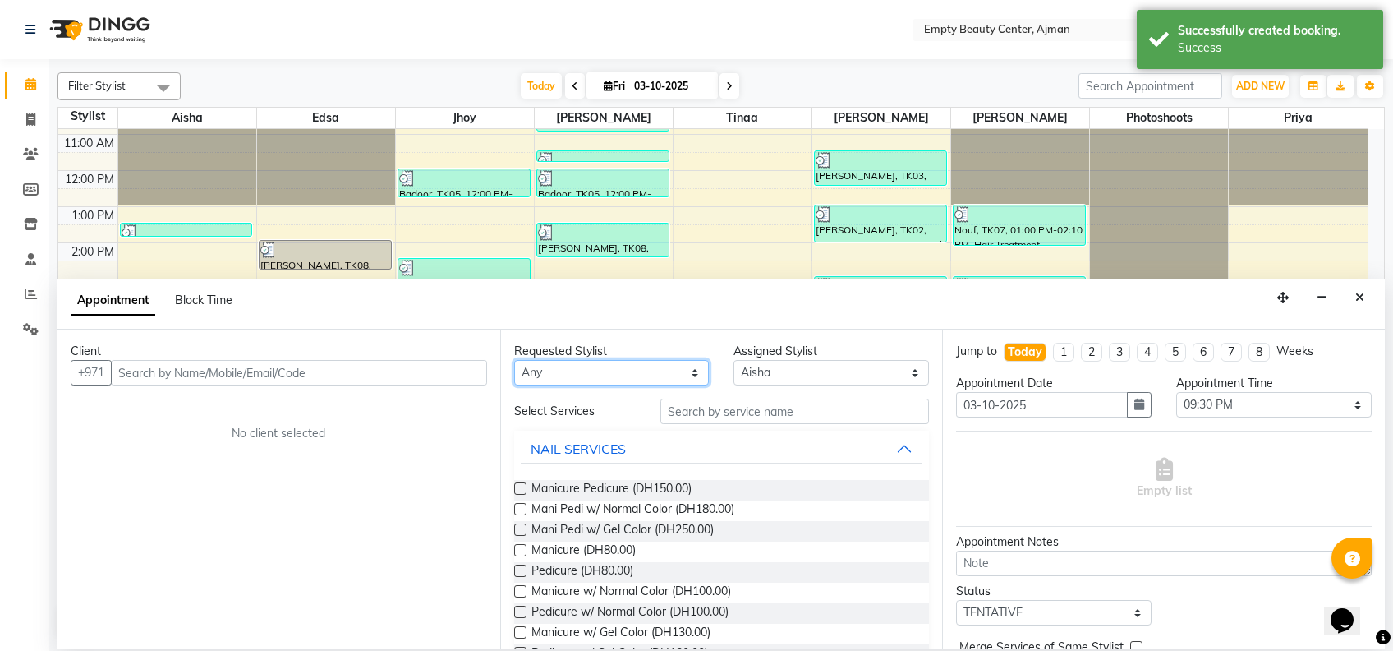
click at [633, 374] on select "Any [PERSON_NAME] Edsa jhoy [PERSON_NAME] Photoshoots Priya [PERSON_NAME] [PERS…" at bounding box center [612, 372] width 196 height 25
select select "41790"
click at [514, 360] on select "Any [PERSON_NAME] Edsa jhoy [PERSON_NAME] Photoshoots Priya [PERSON_NAME] [PERS…" at bounding box center [612, 372] width 196 height 25
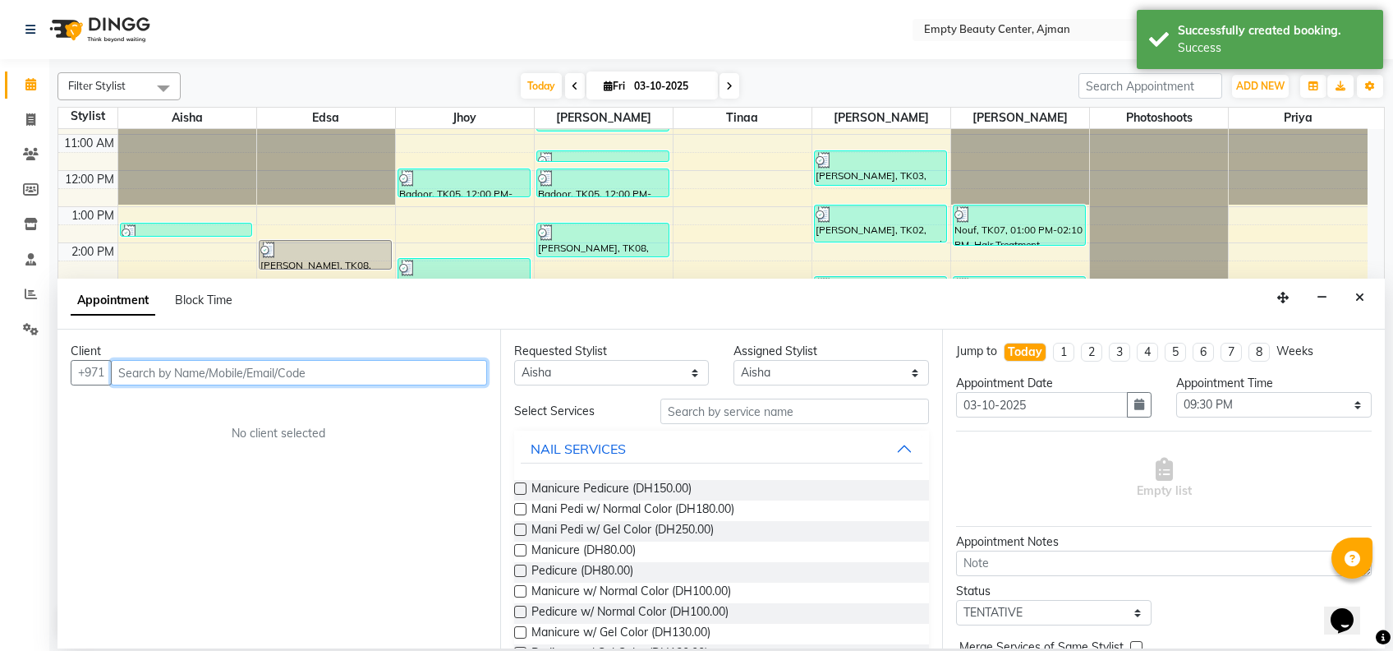
click at [439, 370] on input "text" at bounding box center [299, 372] width 376 height 25
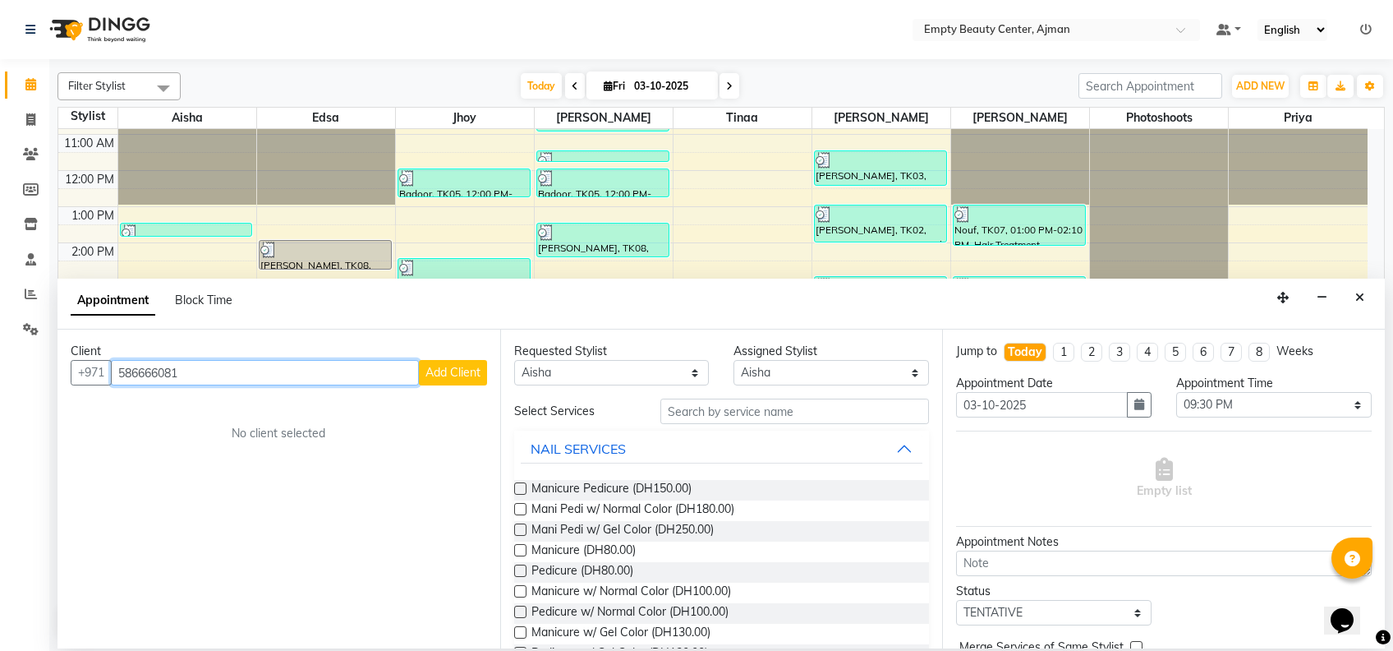
type input "586666081"
click at [439, 370] on span "Add Client" at bounding box center [453, 372] width 55 height 15
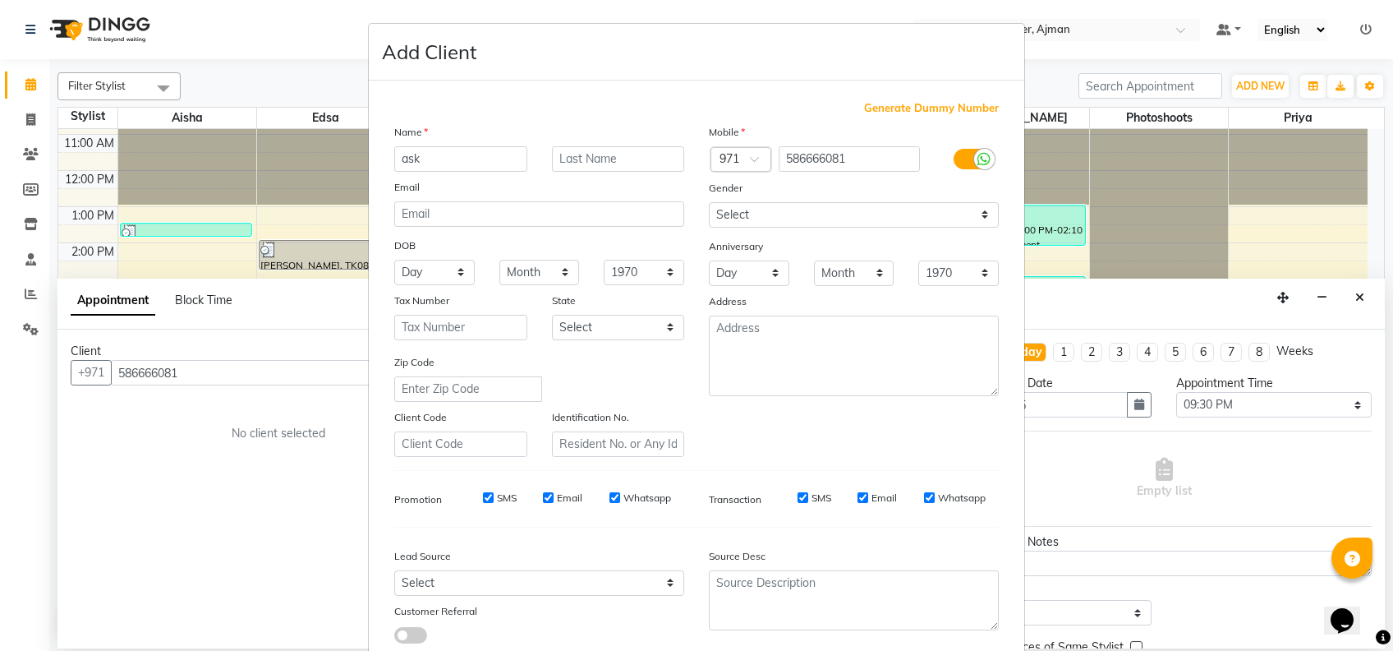
type input "ask"
click at [815, 216] on select "Select [DEMOGRAPHIC_DATA] [DEMOGRAPHIC_DATA] Other Prefer Not To Say" at bounding box center [854, 214] width 290 height 25
select select "[DEMOGRAPHIC_DATA]"
click at [709, 202] on select "Select [DEMOGRAPHIC_DATA] [DEMOGRAPHIC_DATA] Other Prefer Not To Say" at bounding box center [854, 214] width 290 height 25
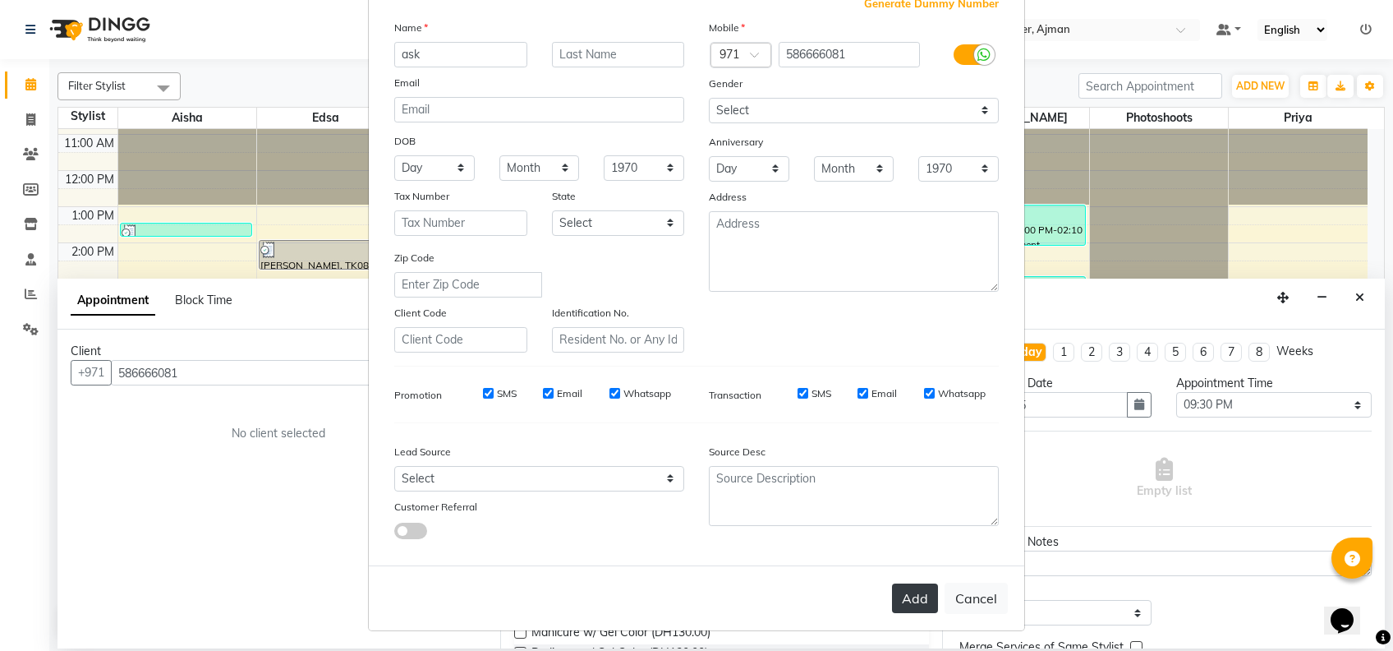
click at [918, 590] on button "Add" at bounding box center [915, 598] width 46 height 30
select select
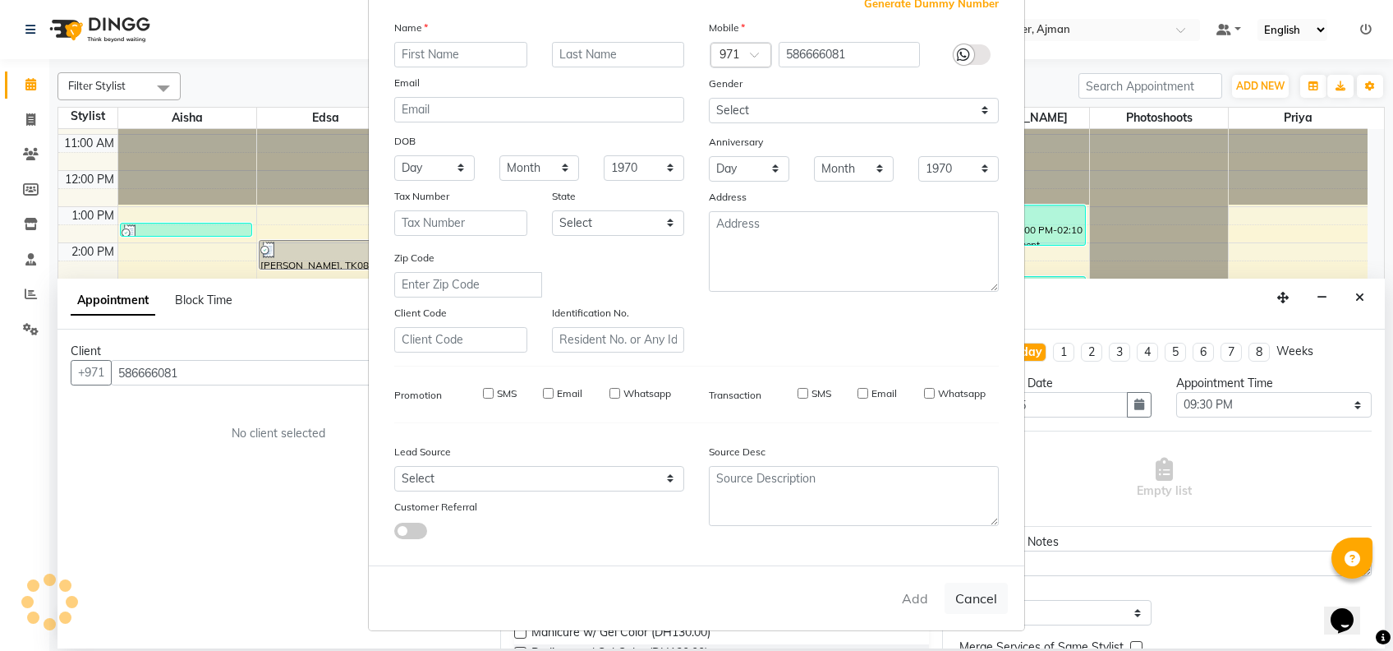
select select
checkbox input "false"
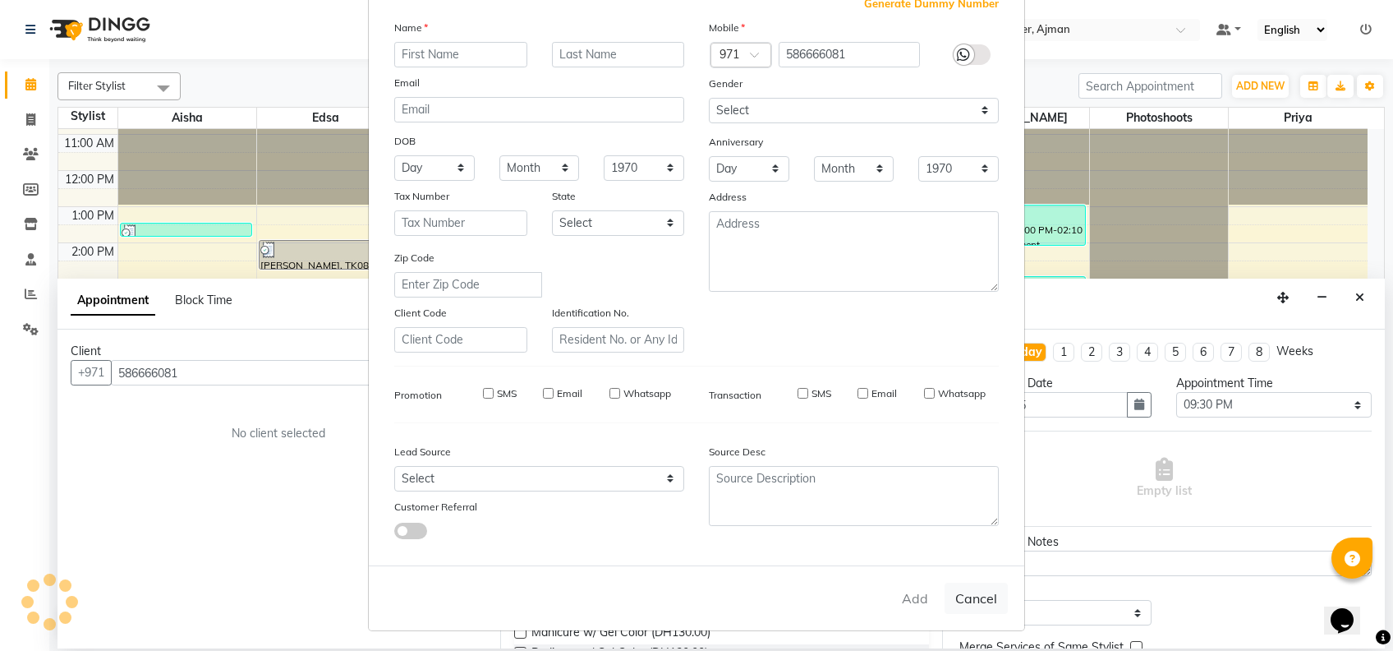
checkbox input "false"
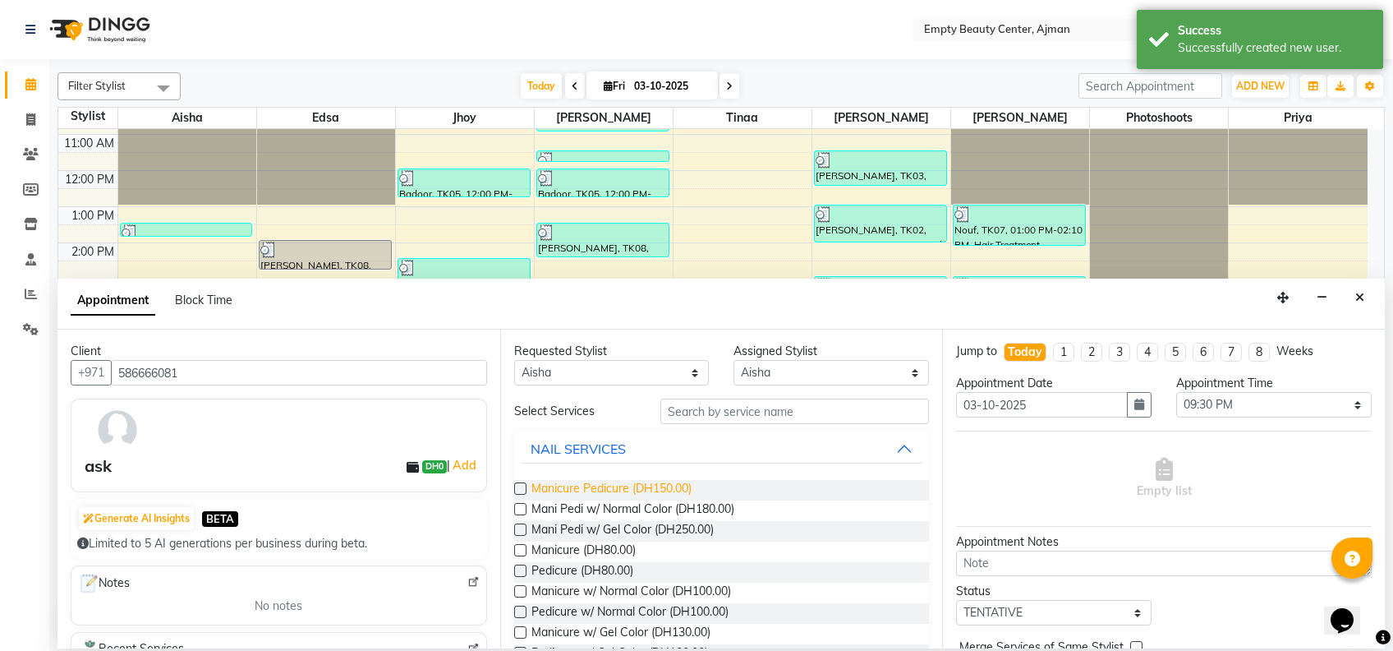
click at [674, 480] on span "Manicure Pedicure (DH150.00)" at bounding box center [612, 490] width 160 height 21
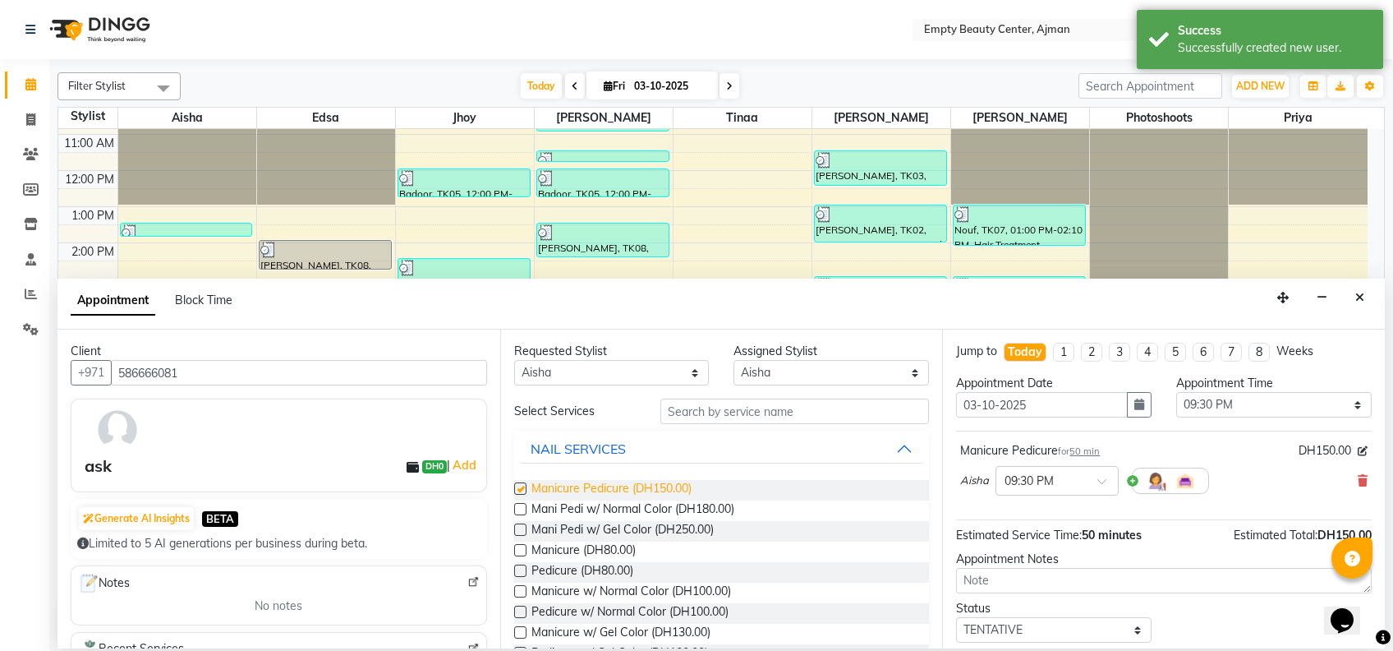
checkbox input "false"
click at [1358, 477] on icon at bounding box center [1363, 481] width 10 height 12
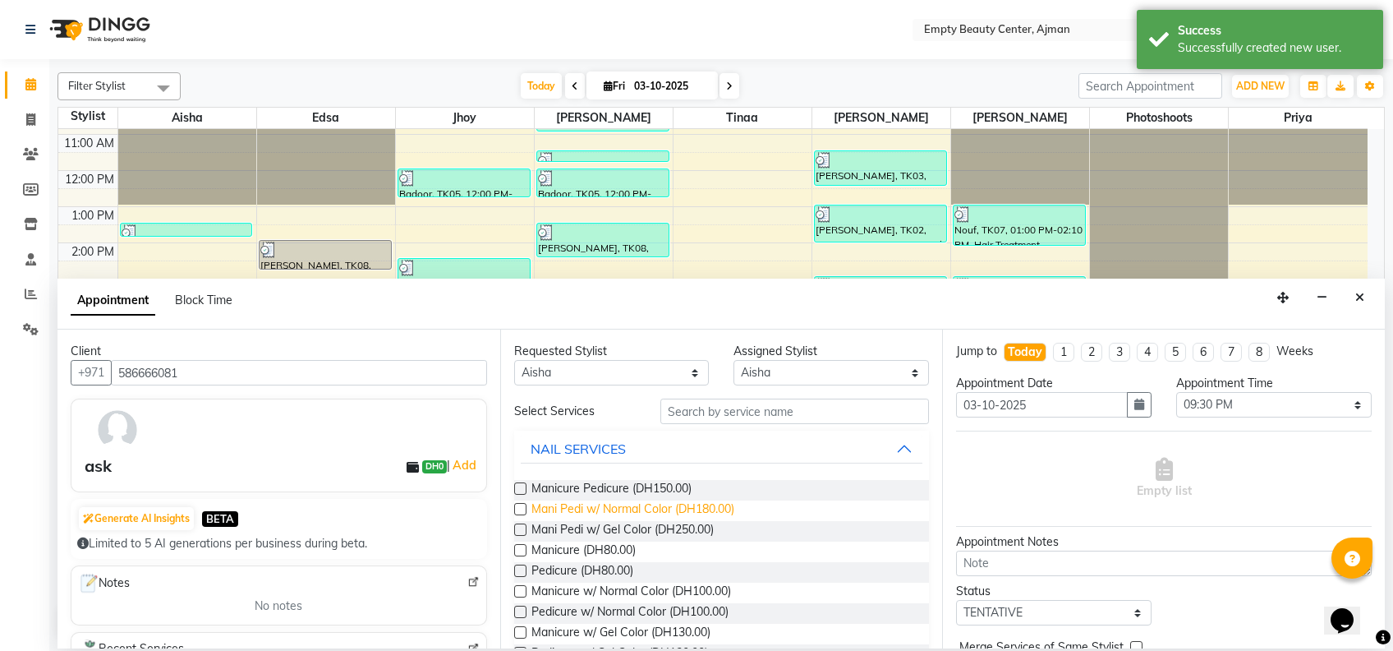
click at [719, 510] on span "Mani Pedi w/ Normal Color (DH180.00)" at bounding box center [633, 510] width 203 height 21
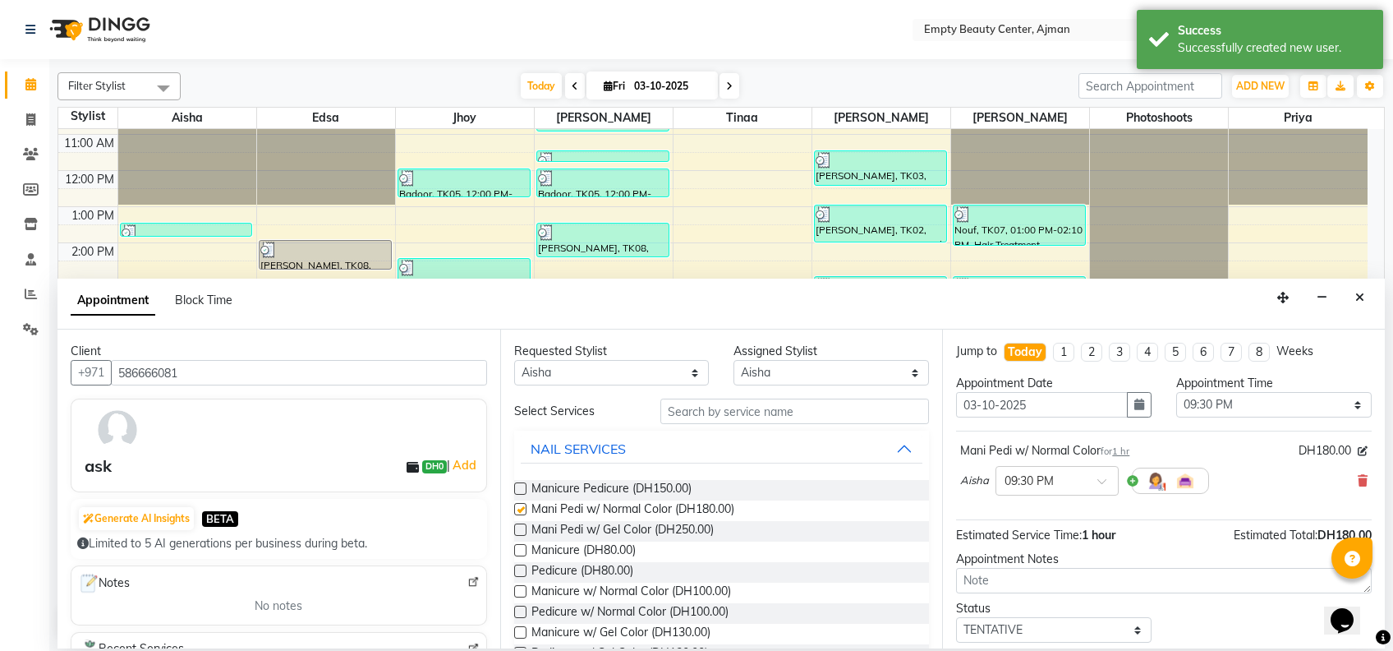
checkbox input "false"
click at [1154, 476] on img at bounding box center [1156, 481] width 20 height 20
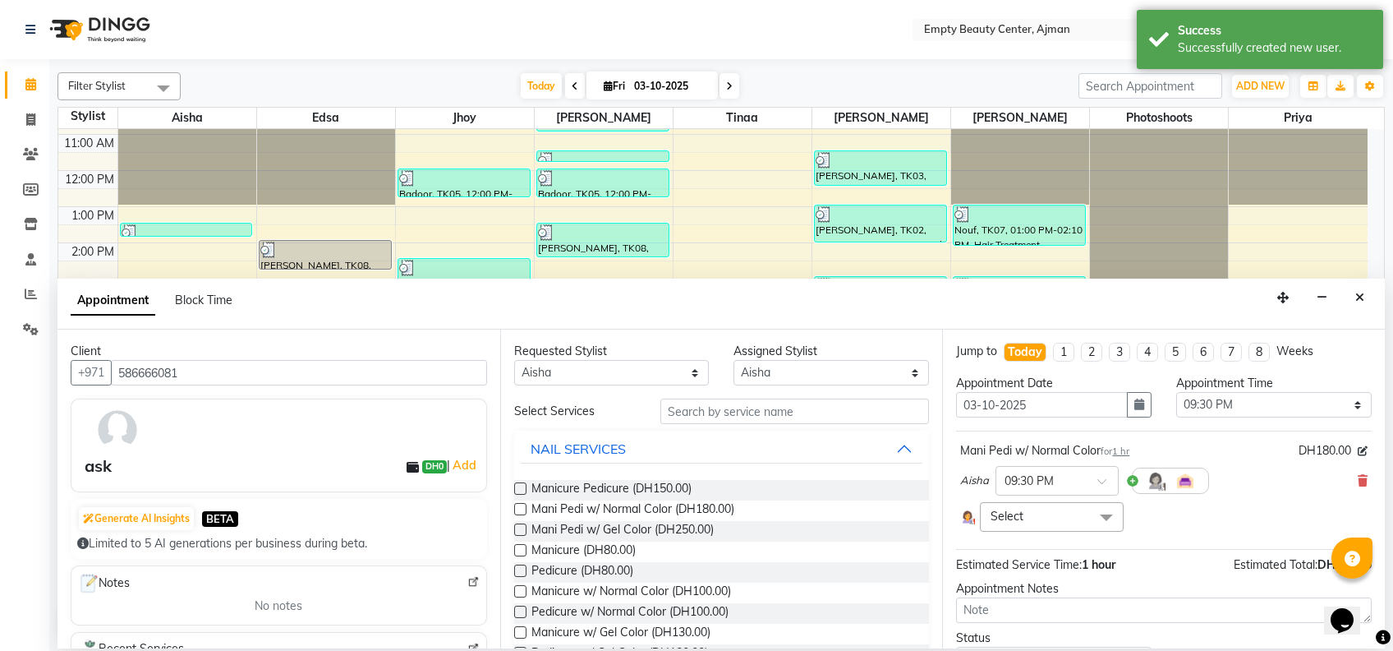
click at [1053, 513] on span "Select" at bounding box center [1051, 516] width 143 height 29
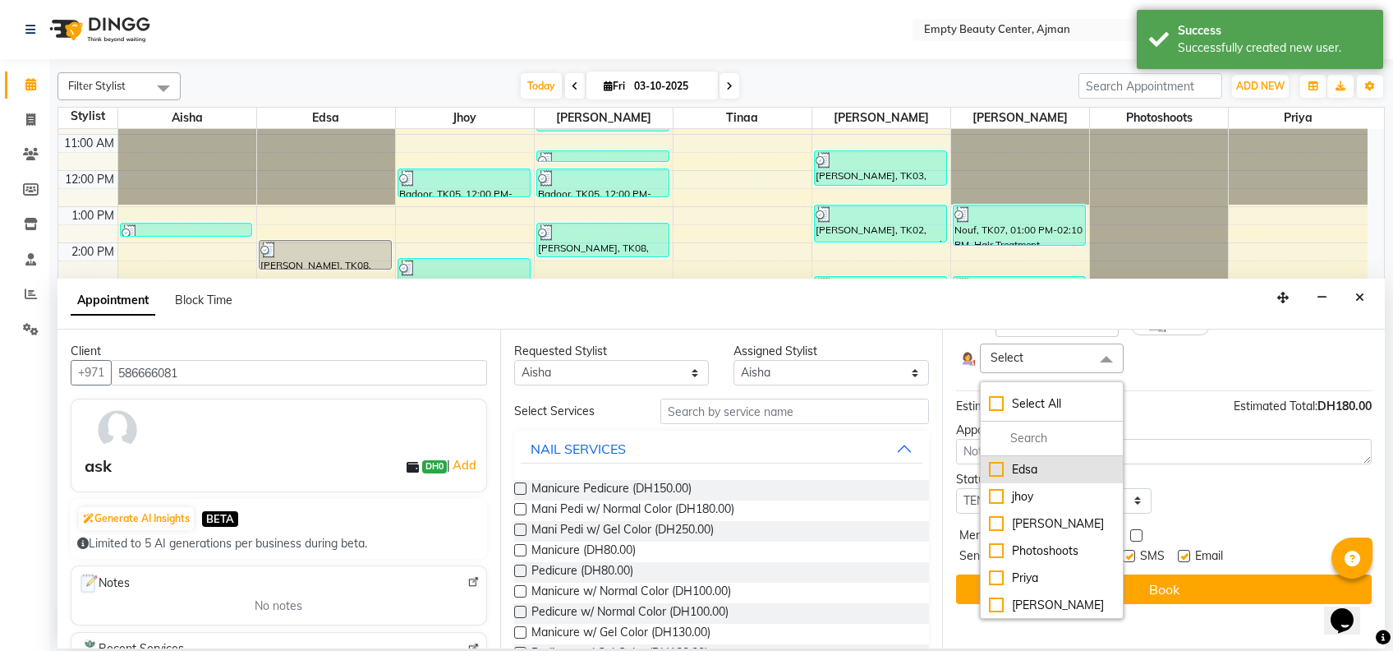
click at [1065, 468] on div "Edsa" at bounding box center [1051, 469] width 125 height 17
checkbox input "true"
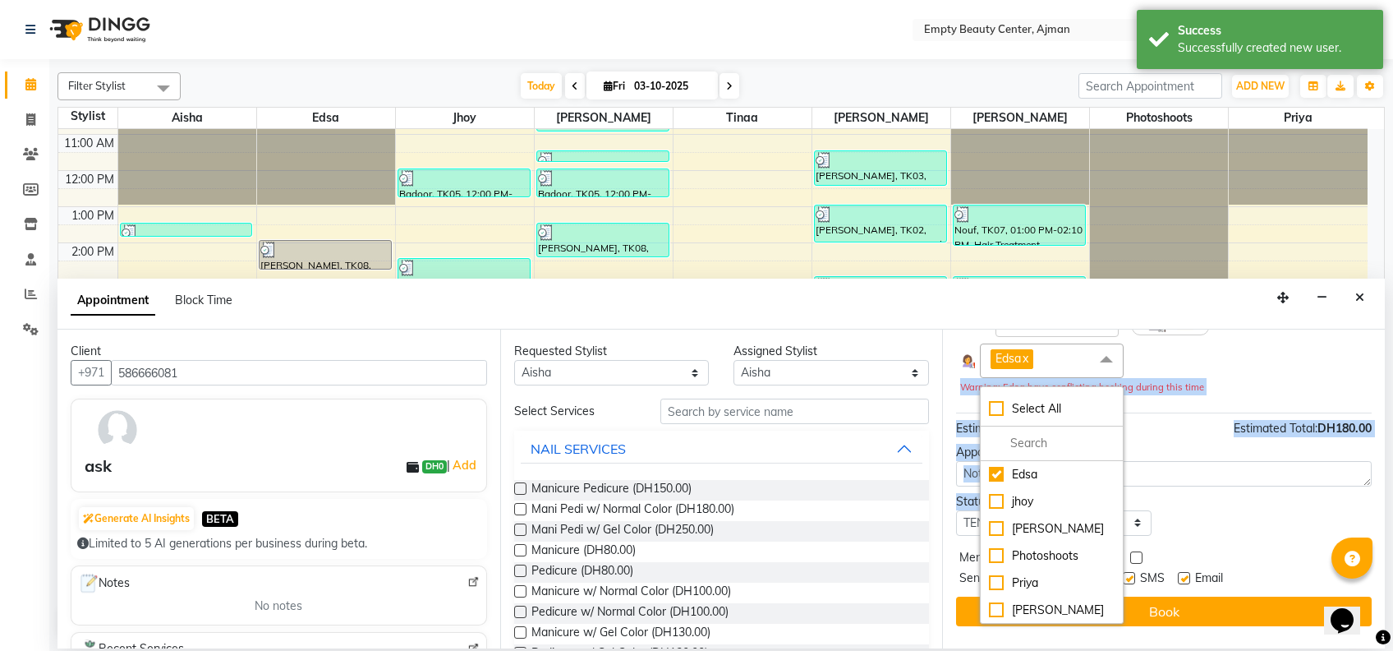
drag, startPoint x: 1202, startPoint y: 505, endPoint x: 1086, endPoint y: 526, distance: 117.6
click at [1086, 526] on div "Jump to [DATE] 1 2 3 4 5 6 7 8 Weeks Appointment Date [DATE] Appointment Time S…" at bounding box center [1163, 488] width 443 height 319
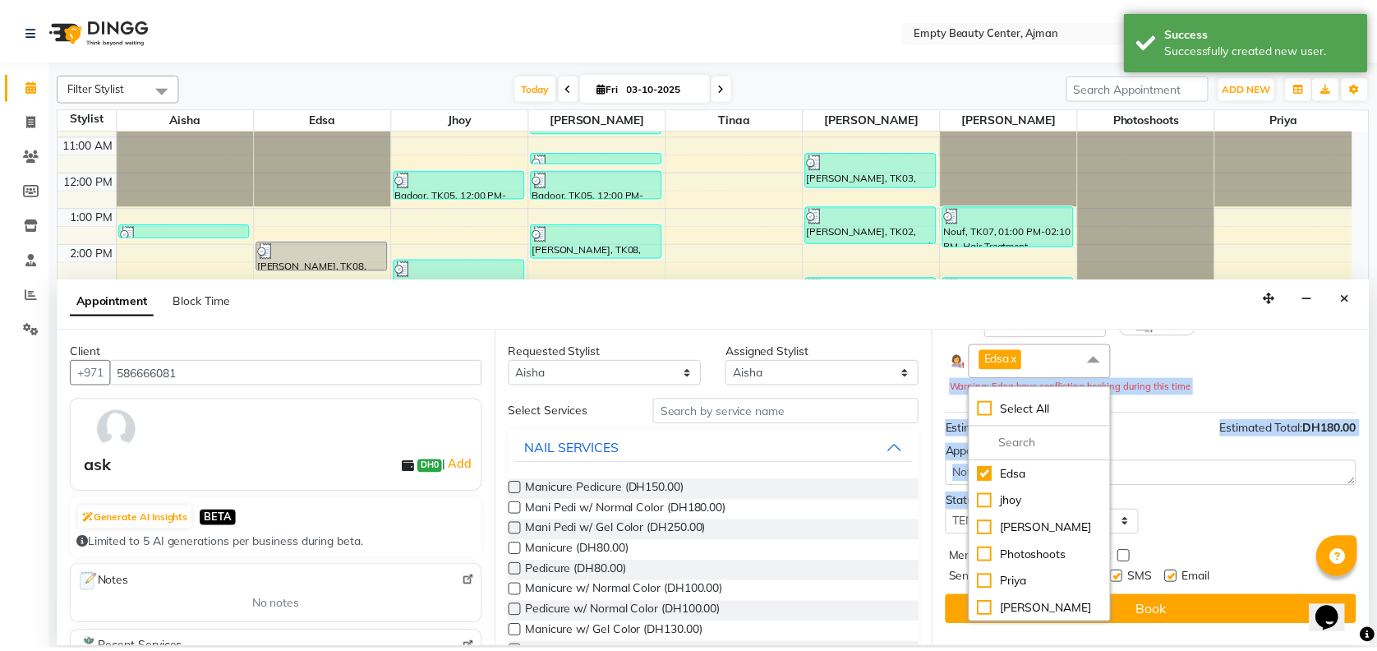
scroll to position [148, 0]
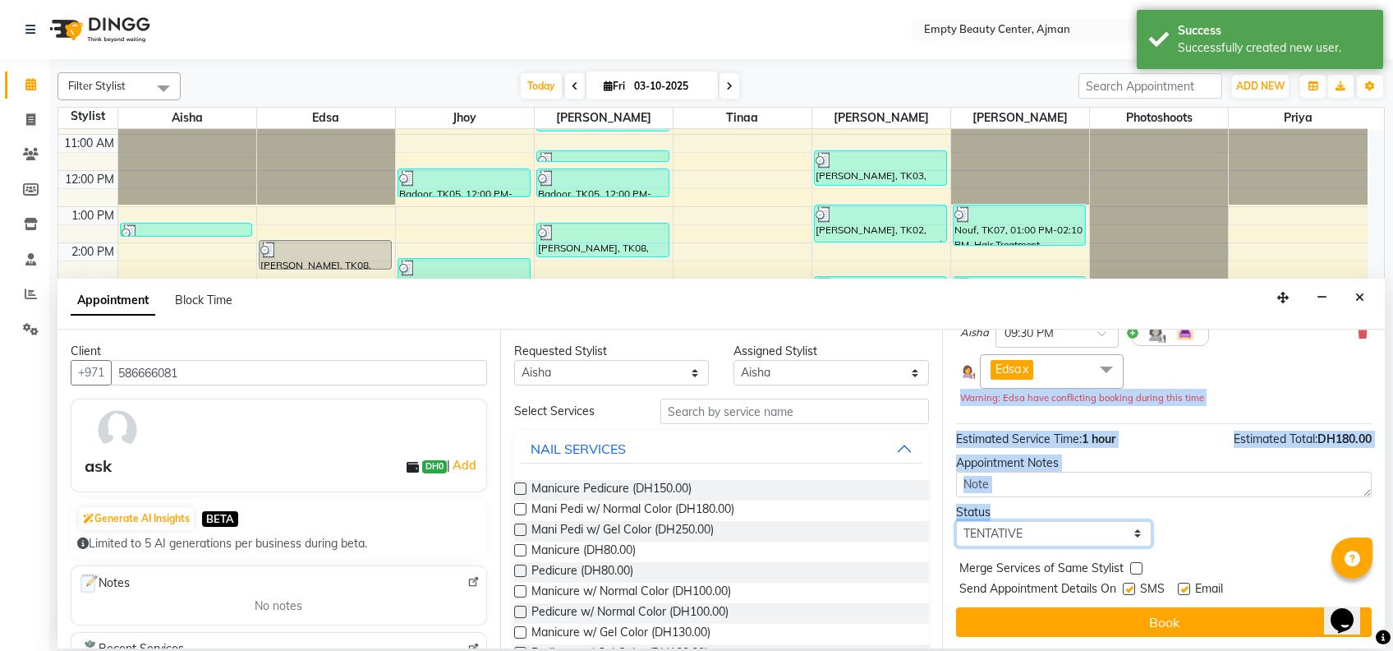
drag, startPoint x: 1086, startPoint y: 526, endPoint x: 1116, endPoint y: 531, distance: 30.0
click at [1116, 531] on select "Select TENTATIVE CONFIRM CHECK-IN UPCOMING" at bounding box center [1054, 533] width 196 height 25
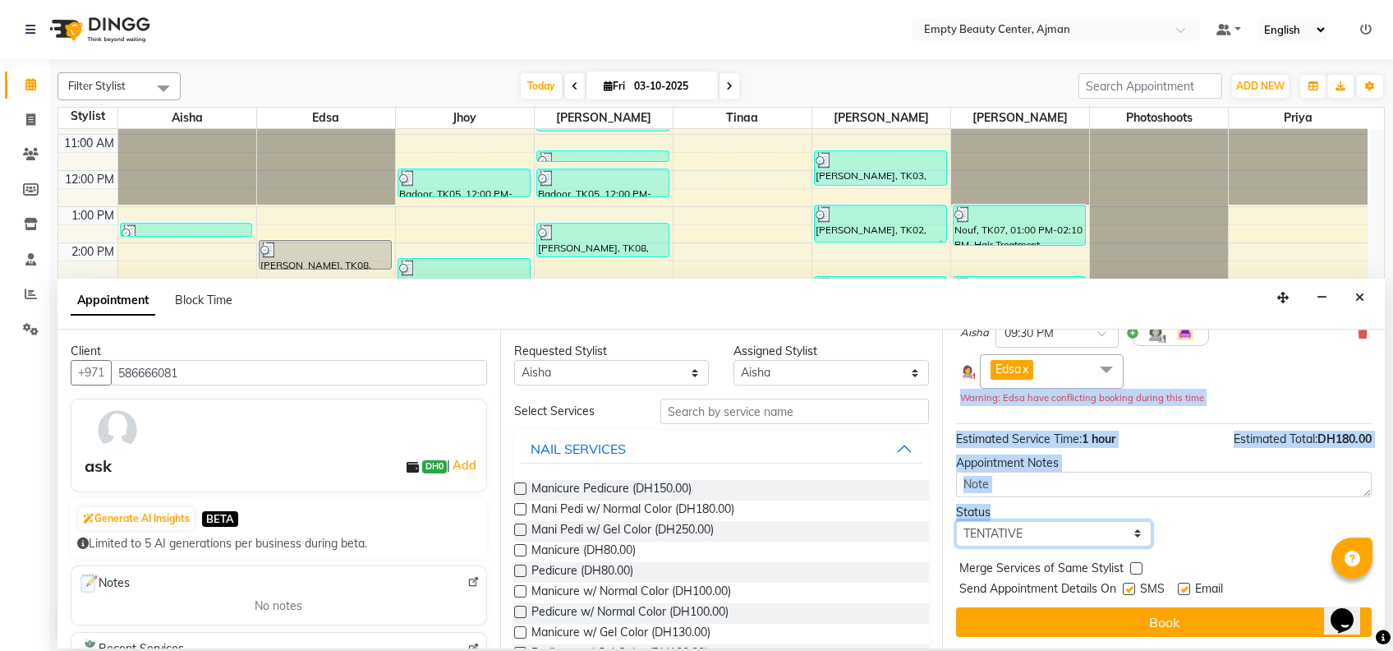
select select "confirm booking"
click at [956, 521] on select "Select TENTATIVE CONFIRM CHECK-IN UPCOMING" at bounding box center [1054, 533] width 196 height 25
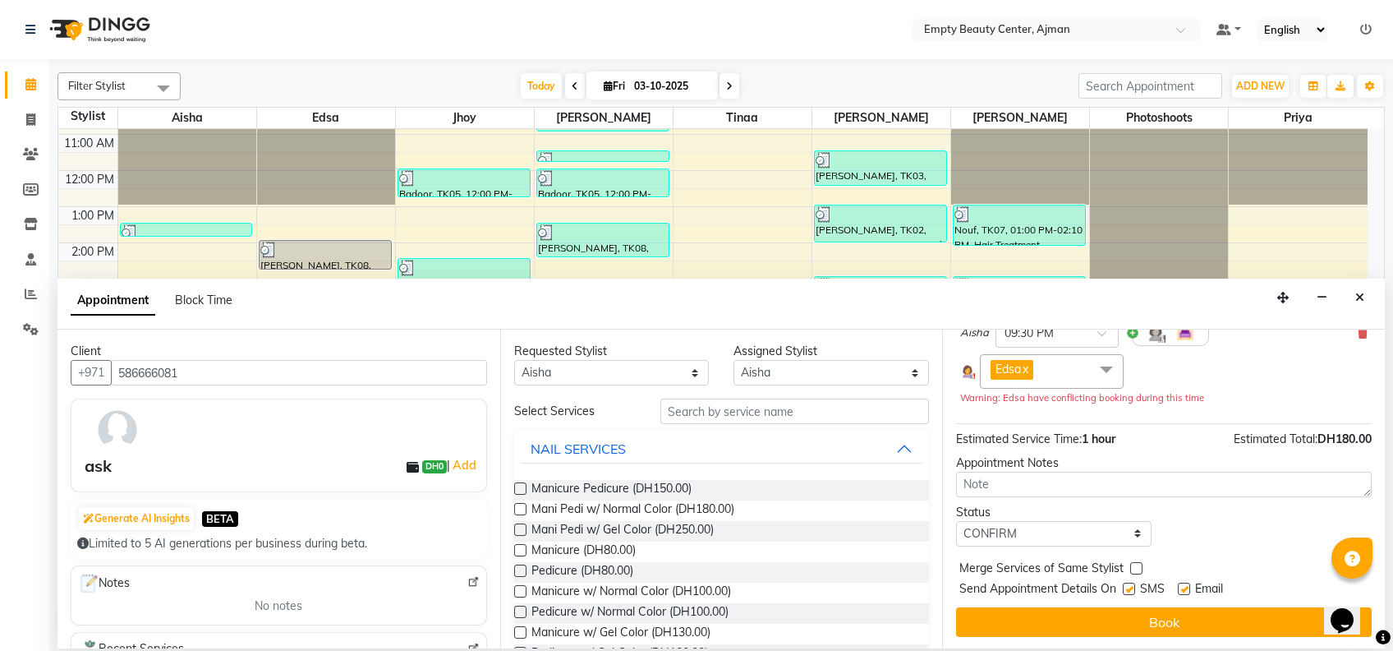
click at [1130, 567] on label at bounding box center [1136, 568] width 12 height 12
click at [1130, 567] on input "checkbox" at bounding box center [1135, 569] width 11 height 11
checkbox input "true"
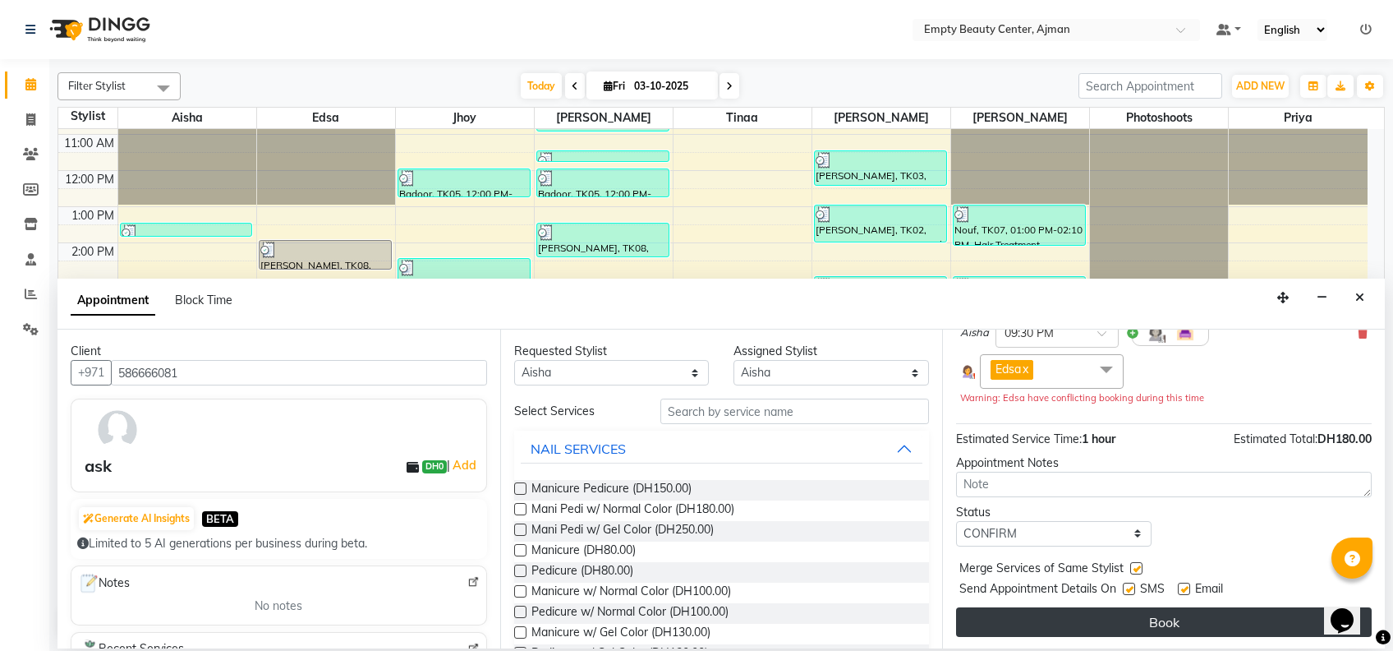
click at [1169, 607] on button "Book" at bounding box center [1164, 622] width 416 height 30
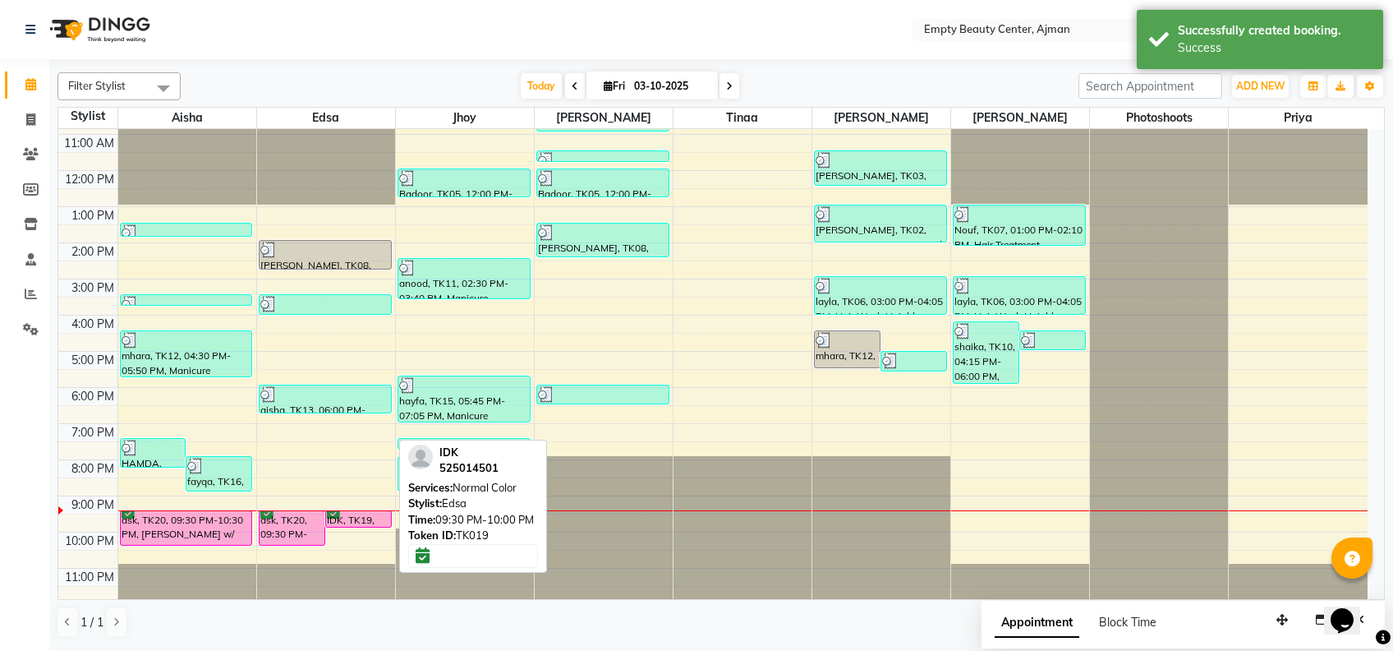
click at [357, 519] on div "IDK, TK19, 09:30 PM-10:00 PM, Normal Color" at bounding box center [358, 519] width 65 height 16
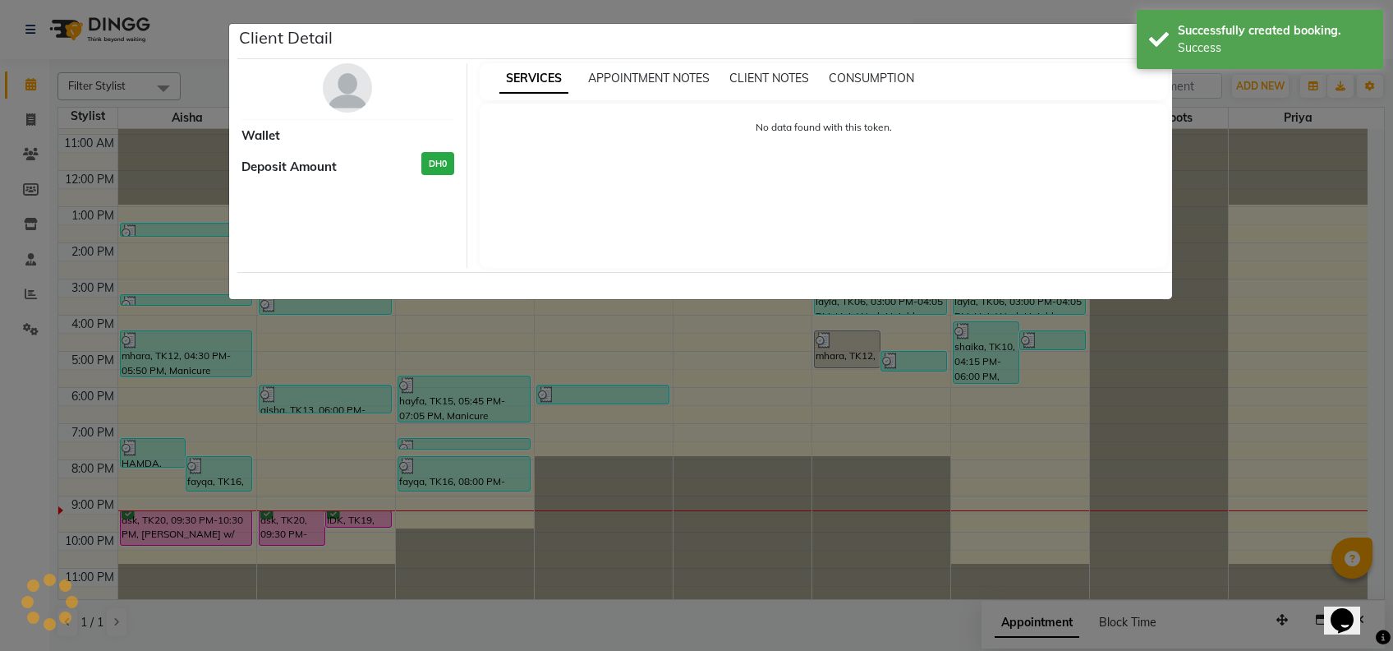
select select "6"
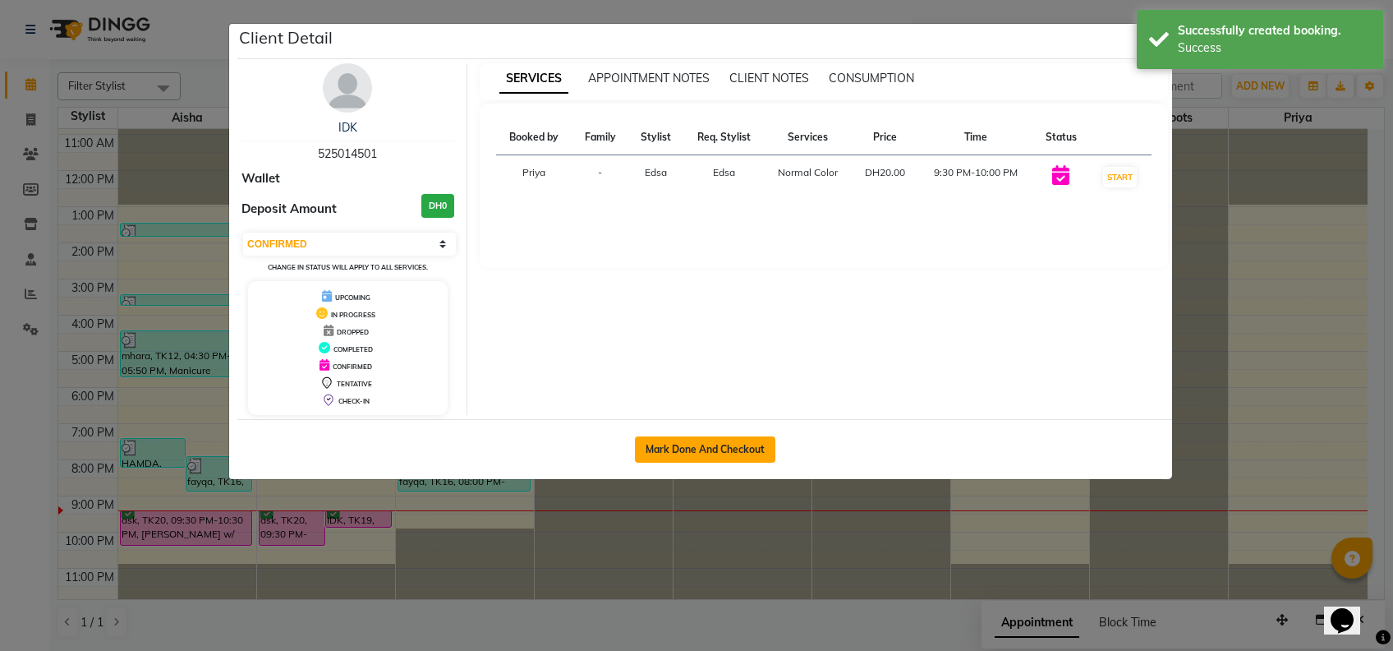
click at [682, 447] on button "Mark Done And Checkout" at bounding box center [705, 449] width 140 height 26
select select "service"
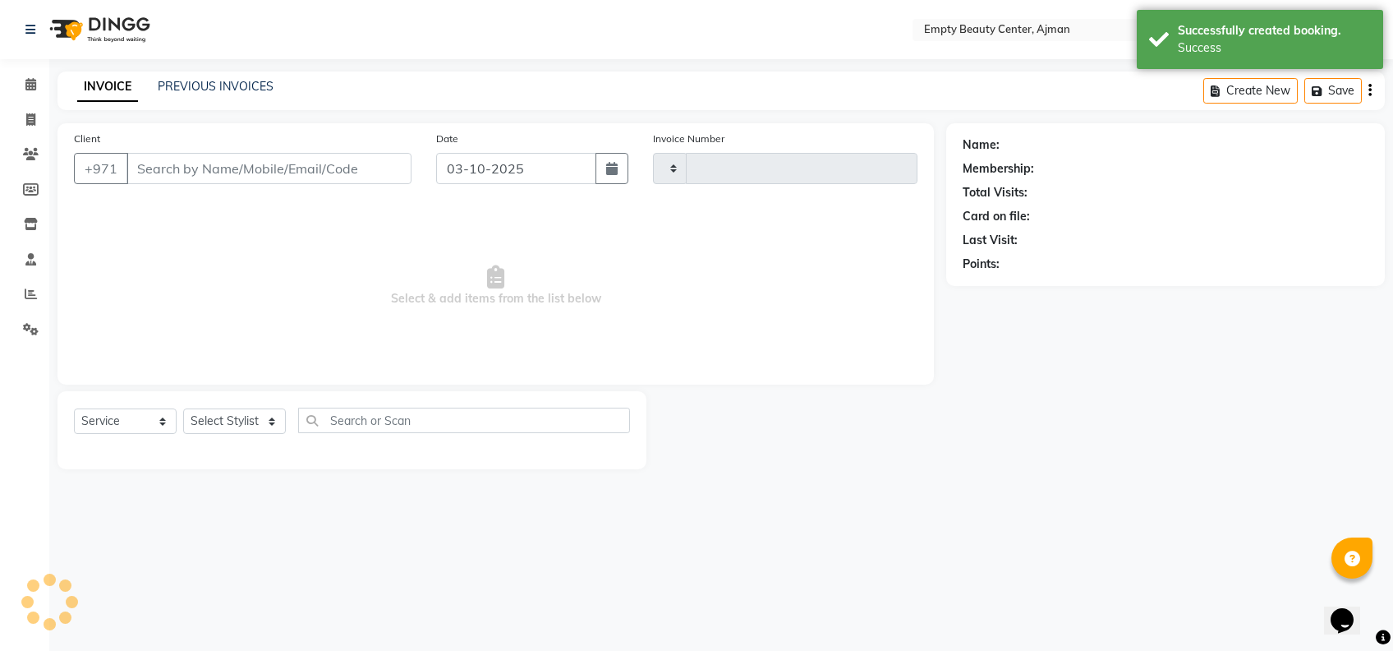
type input "2619"
select select "769"
type input "525014501"
select select "26290"
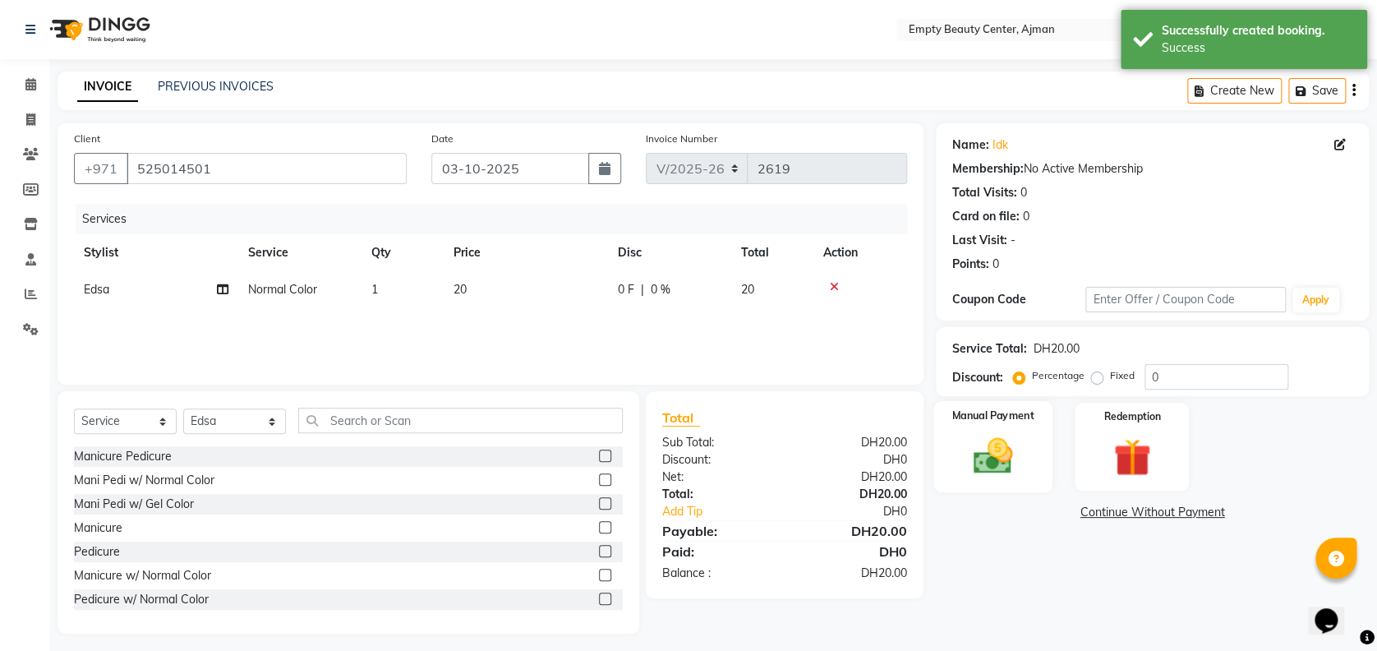
click at [1032, 460] on div "Manual Payment" at bounding box center [992, 446] width 119 height 91
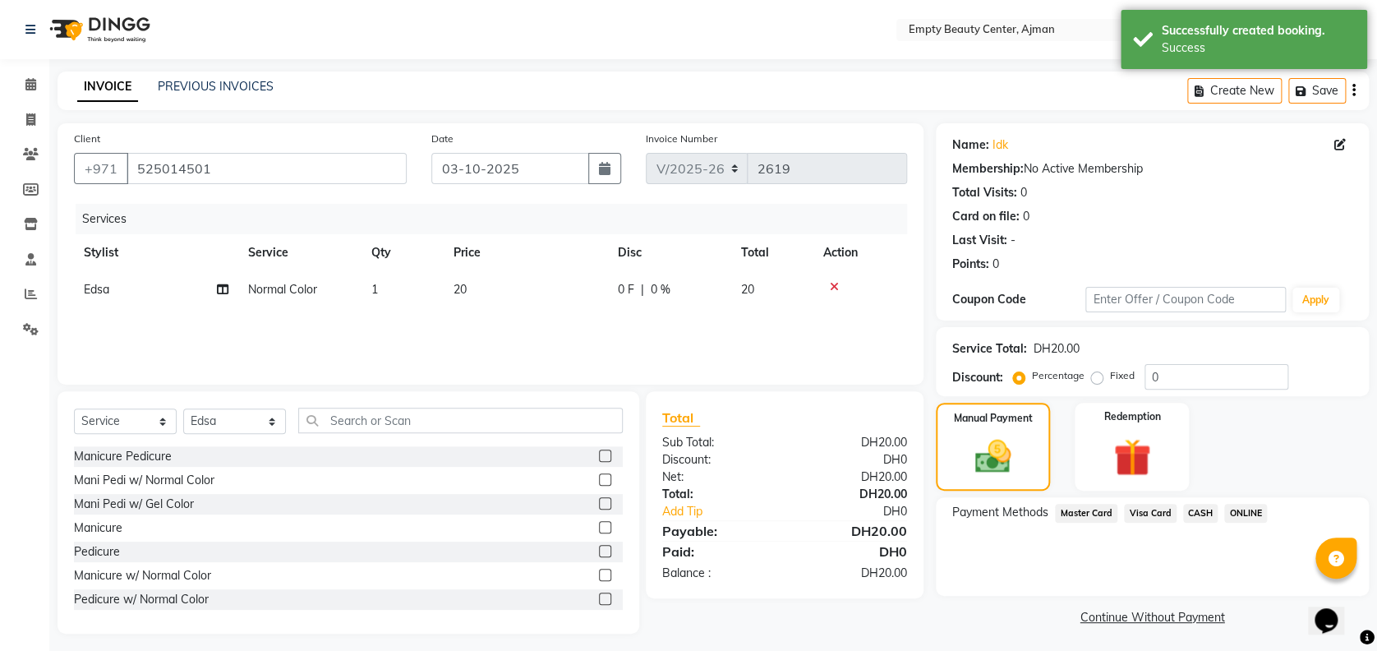
click at [1160, 514] on span "Visa Card" at bounding box center [1150, 513] width 53 height 19
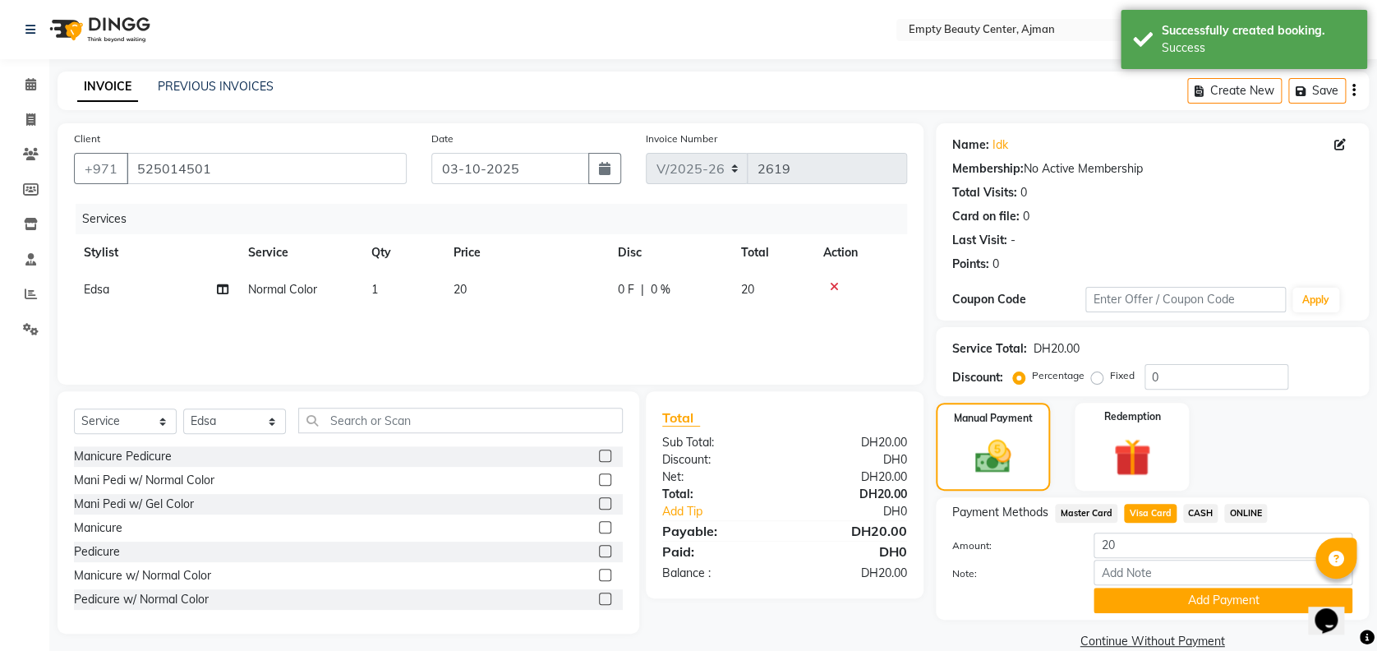
scroll to position [26, 0]
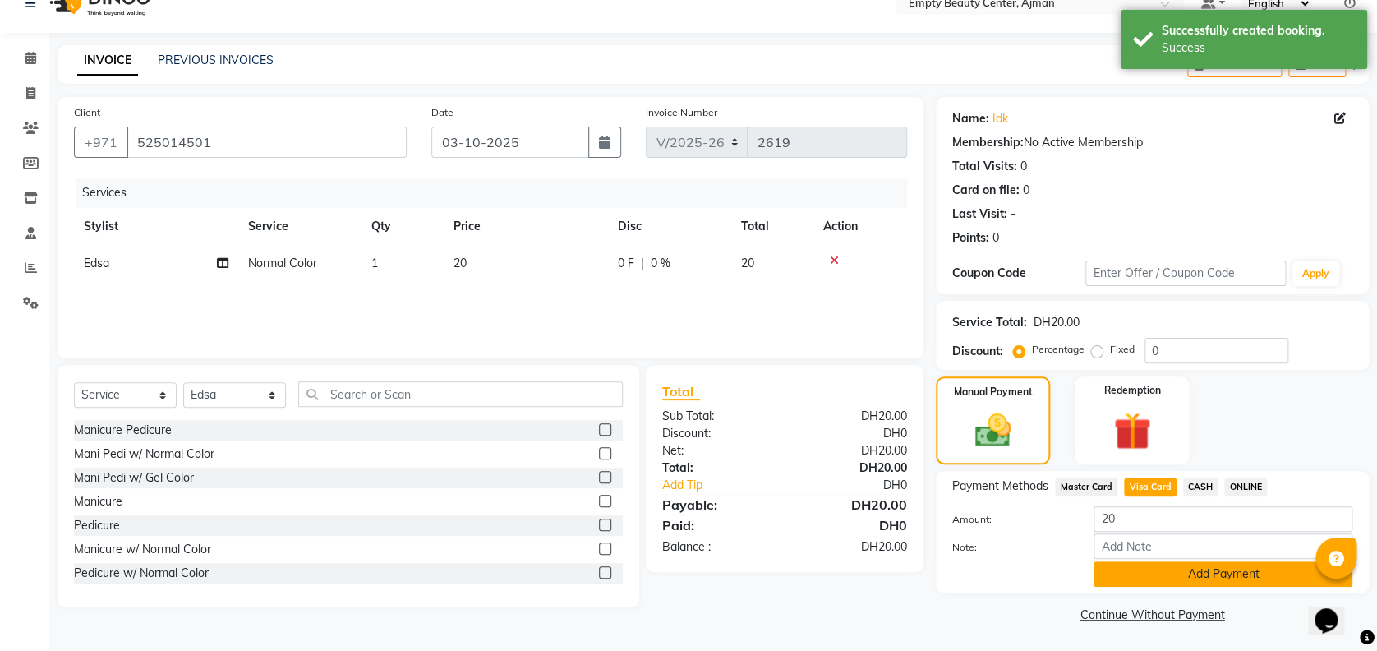
click at [1183, 564] on button "Add Payment" at bounding box center [1222, 573] width 259 height 25
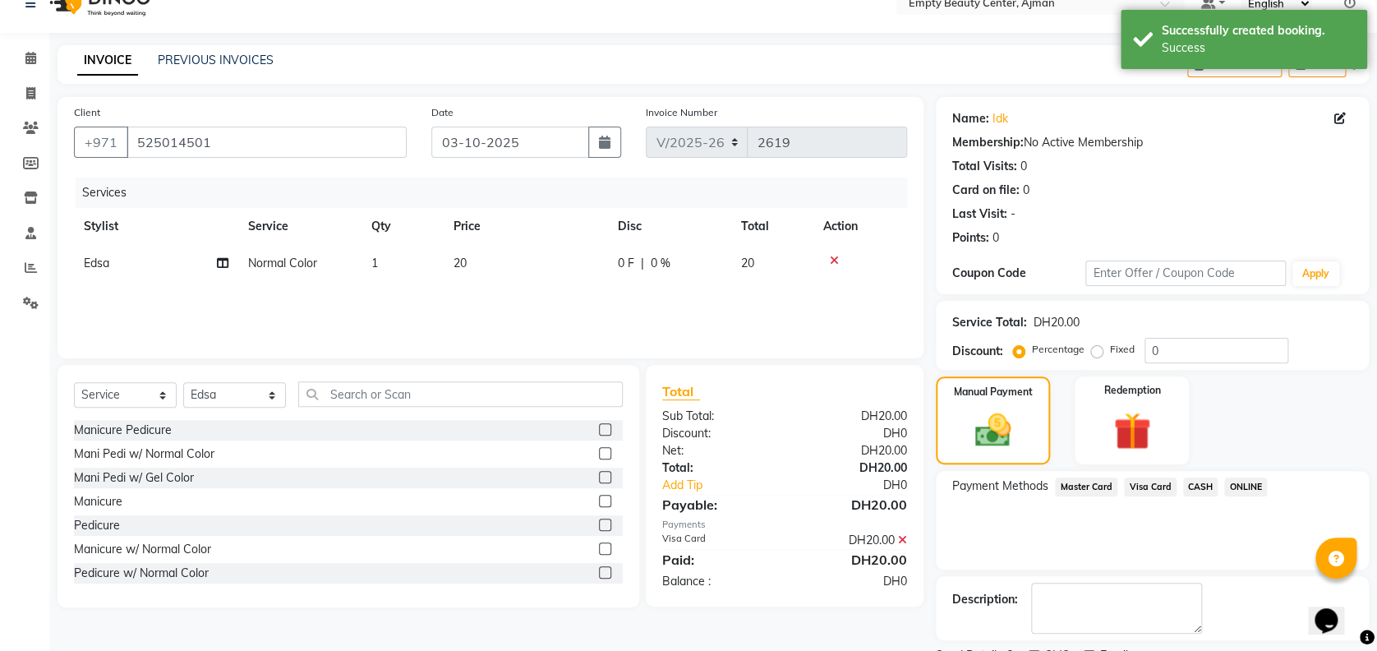
scroll to position [95, 0]
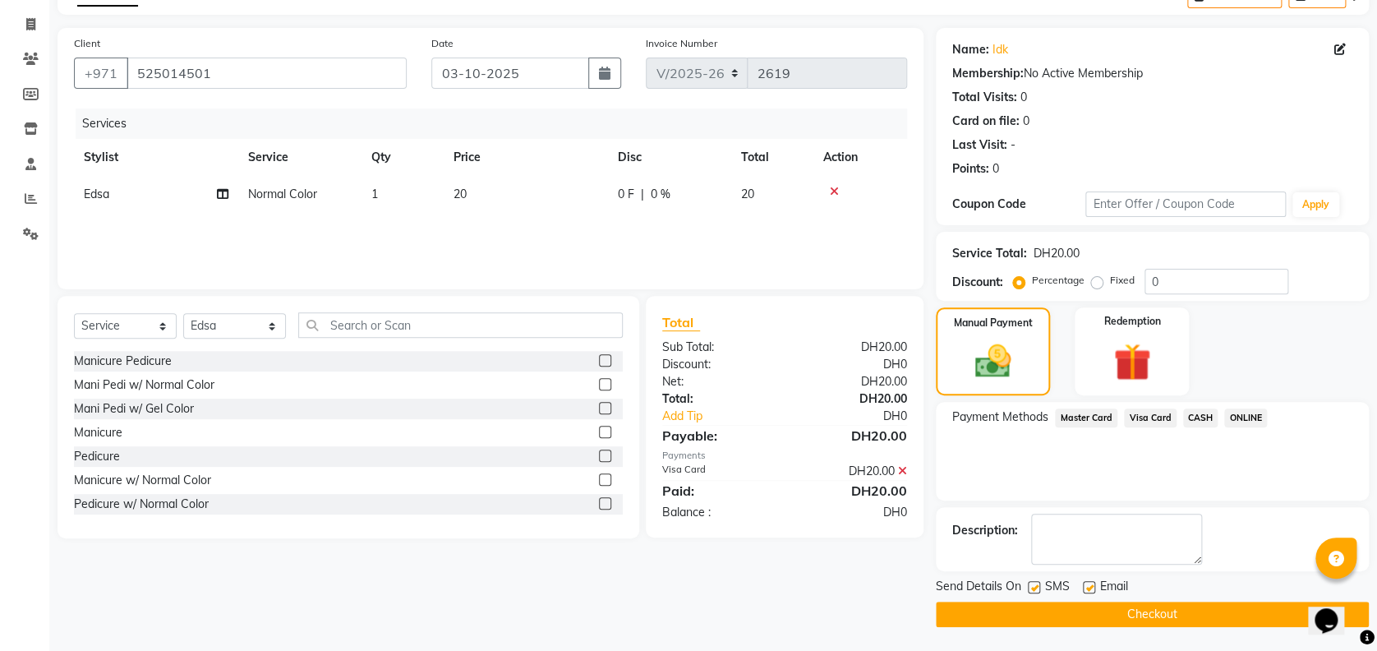
click at [1161, 602] on button "Checkout" at bounding box center [1152, 613] width 433 height 25
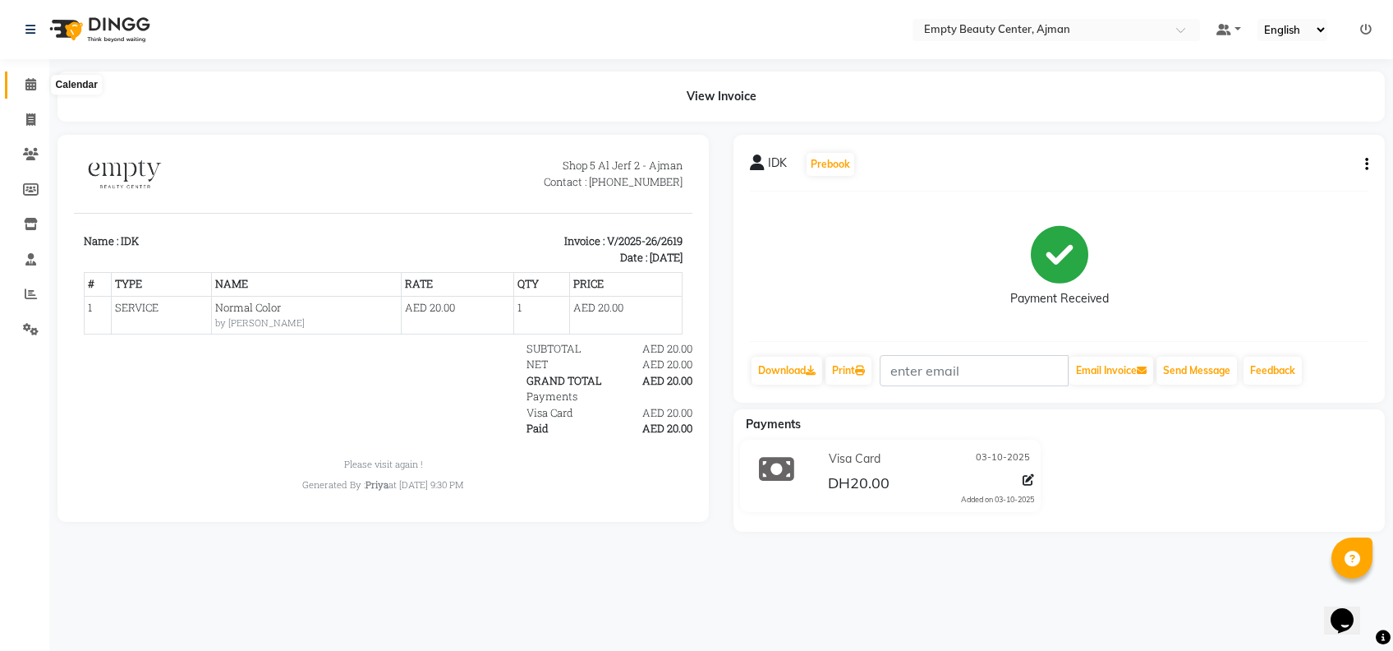
click at [25, 81] on icon at bounding box center [30, 84] width 11 height 12
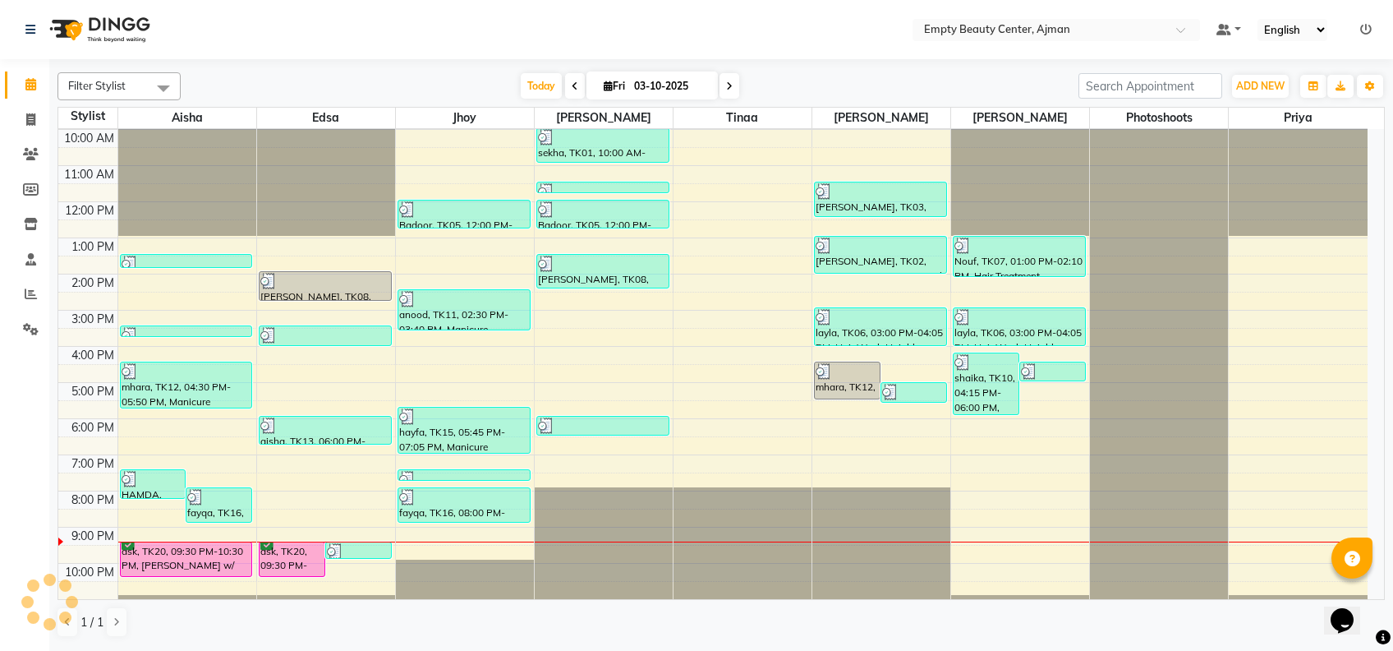
scroll to position [392, 0]
